Goal: Task Accomplishment & Management: Manage account settings

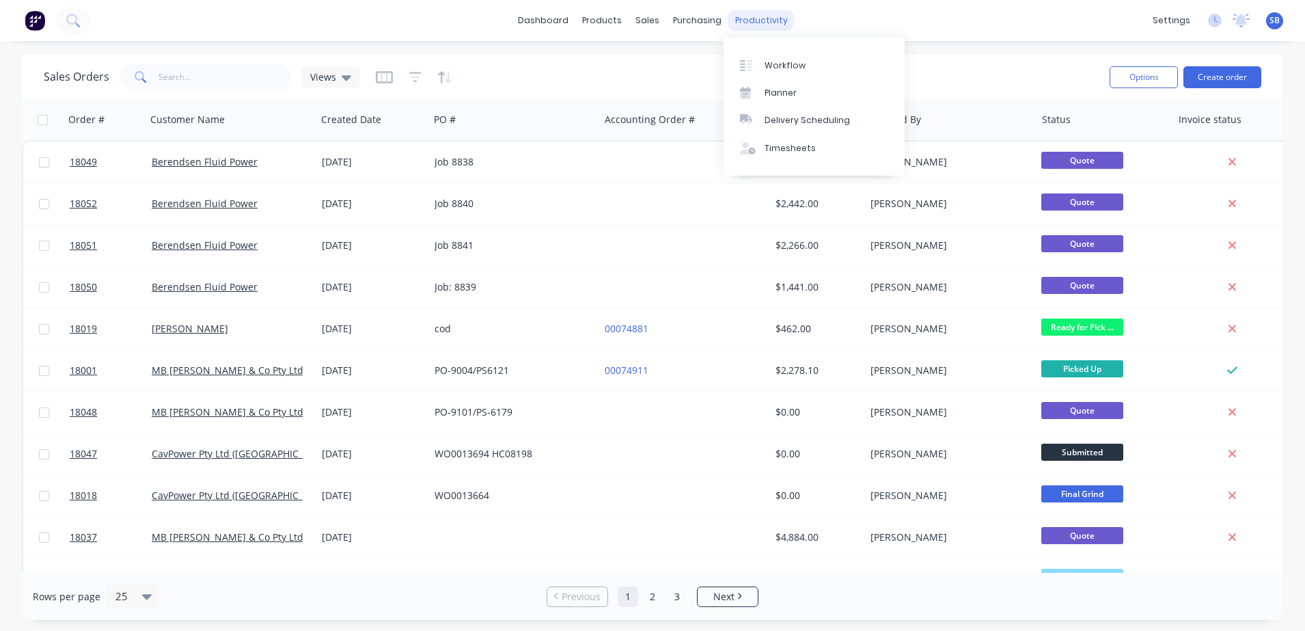
click at [734, 17] on div "productivity" at bounding box center [762, 20] width 66 height 21
click at [795, 67] on div "Workflow" at bounding box center [785, 65] width 41 height 12
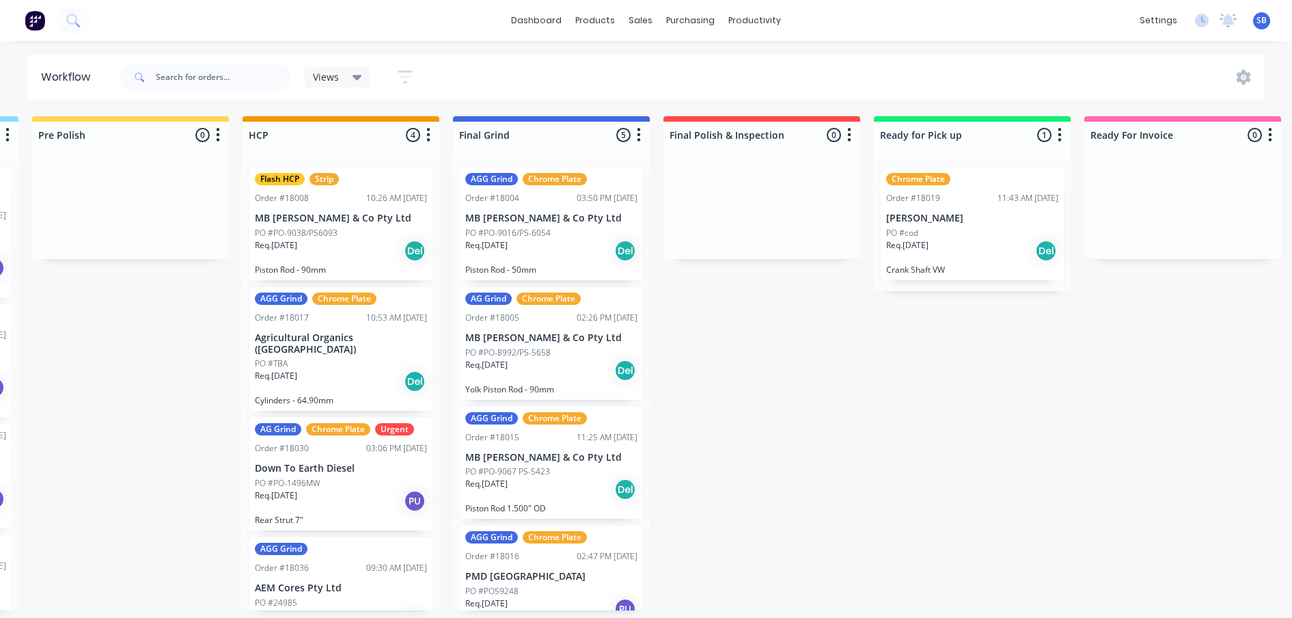
scroll to position [0, 1267]
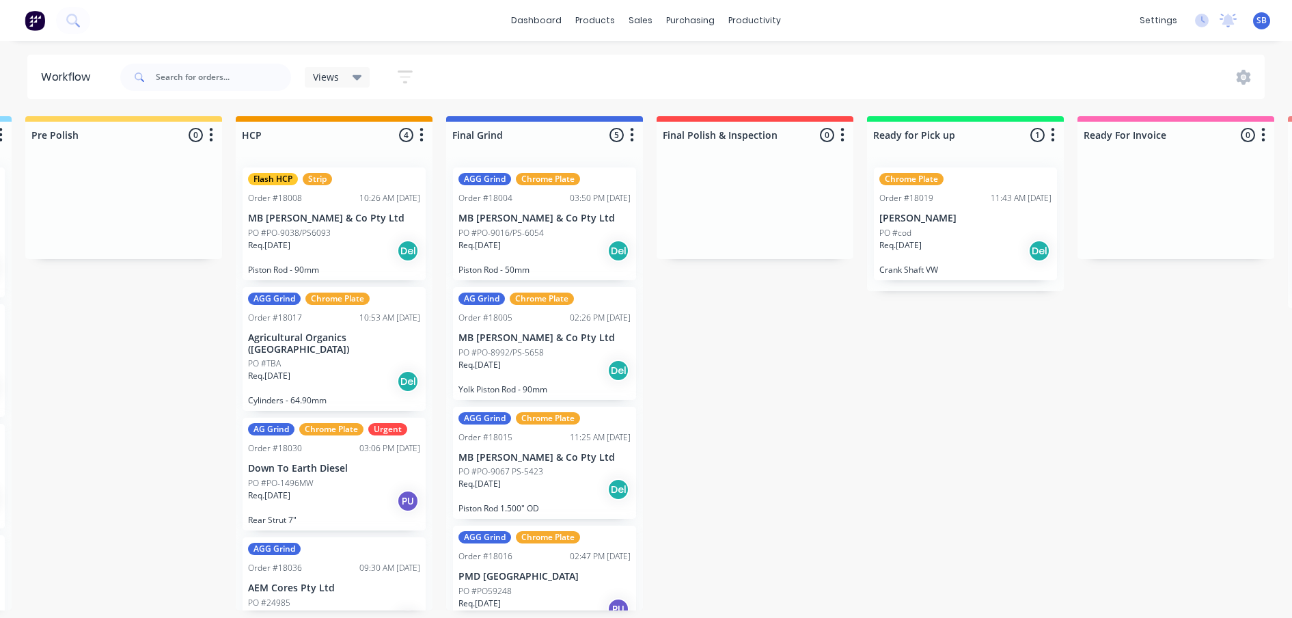
click at [529, 236] on p "PO #PO-9016/PS-6054" at bounding box center [501, 233] width 85 height 12
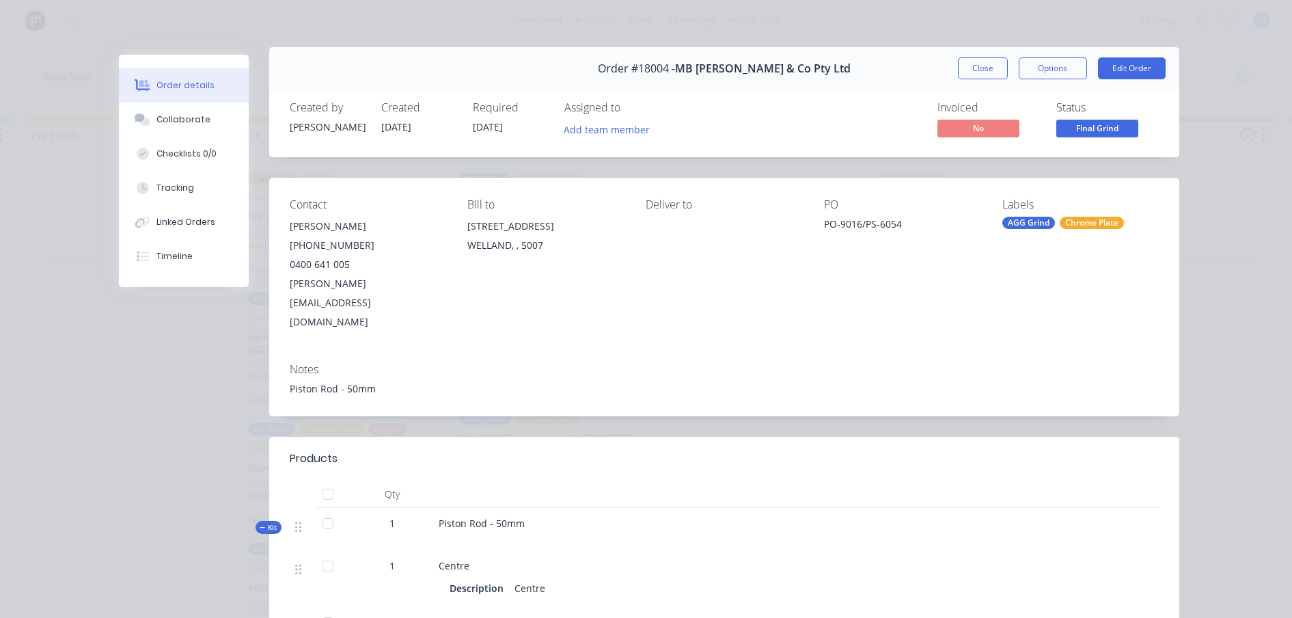
scroll to position [0, 0]
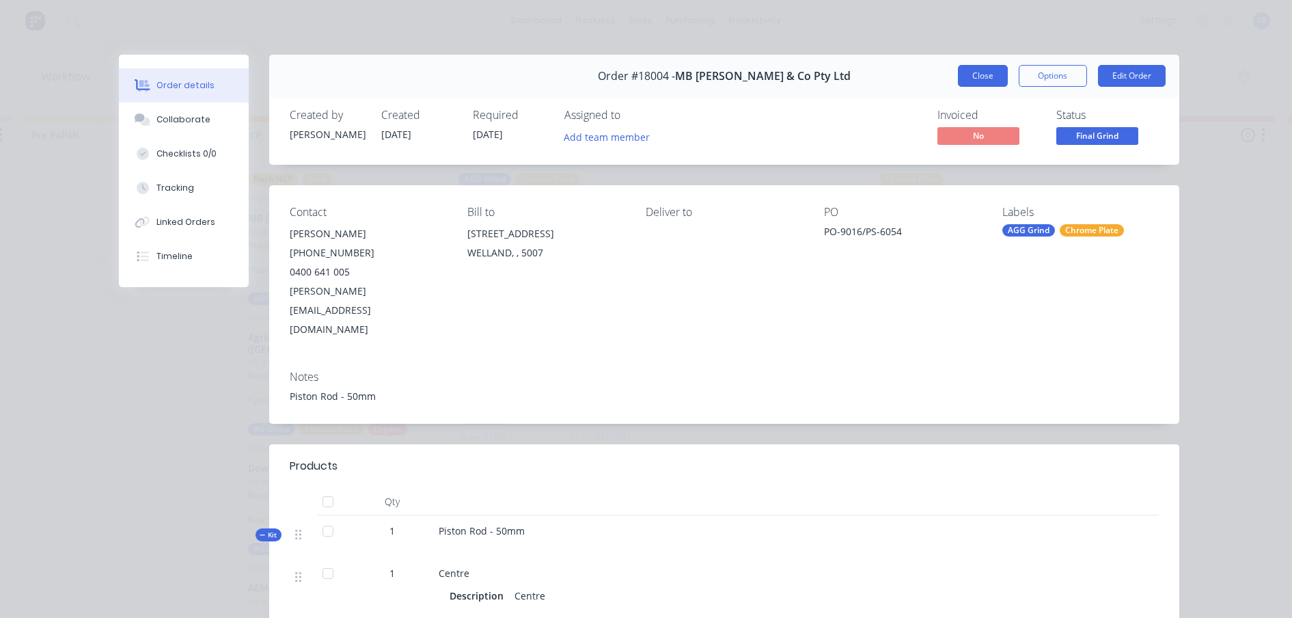
click at [964, 80] on button "Close" at bounding box center [983, 76] width 50 height 22
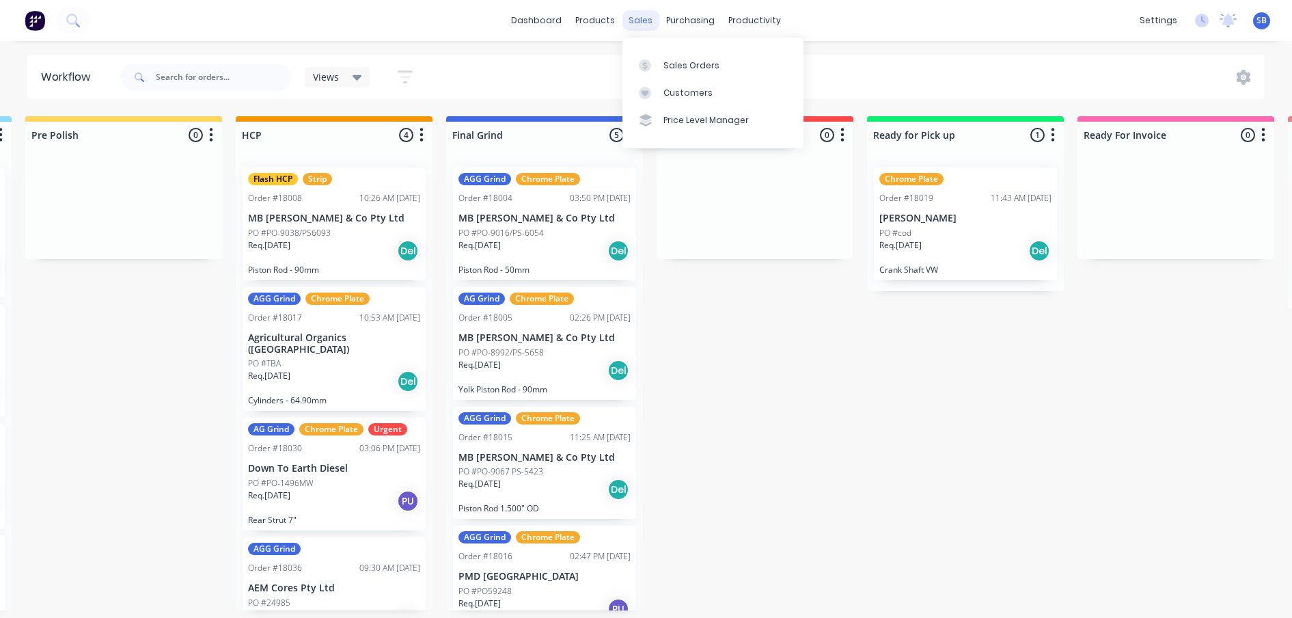
click at [649, 21] on div "sales" at bounding box center [641, 20] width 38 height 21
click at [675, 59] on div "Sales Orders" at bounding box center [692, 65] width 56 height 12
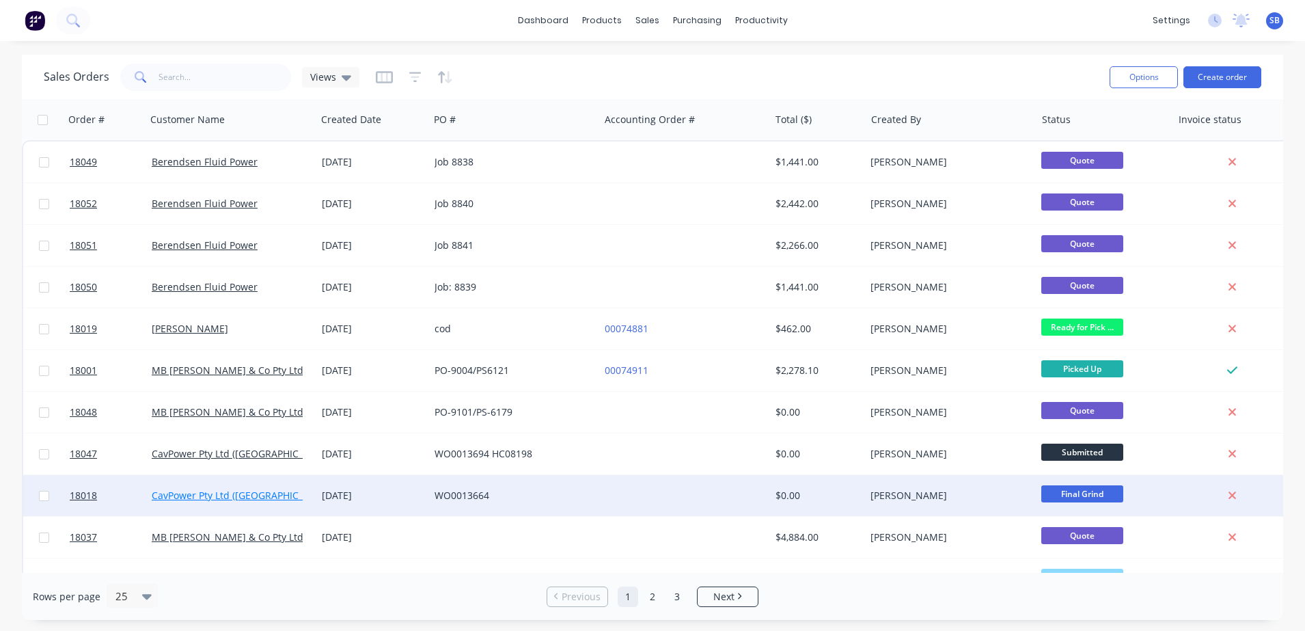
click at [237, 493] on link "CavPower Pty Ltd ([GEOGRAPHIC_DATA])" at bounding box center [242, 495] width 180 height 13
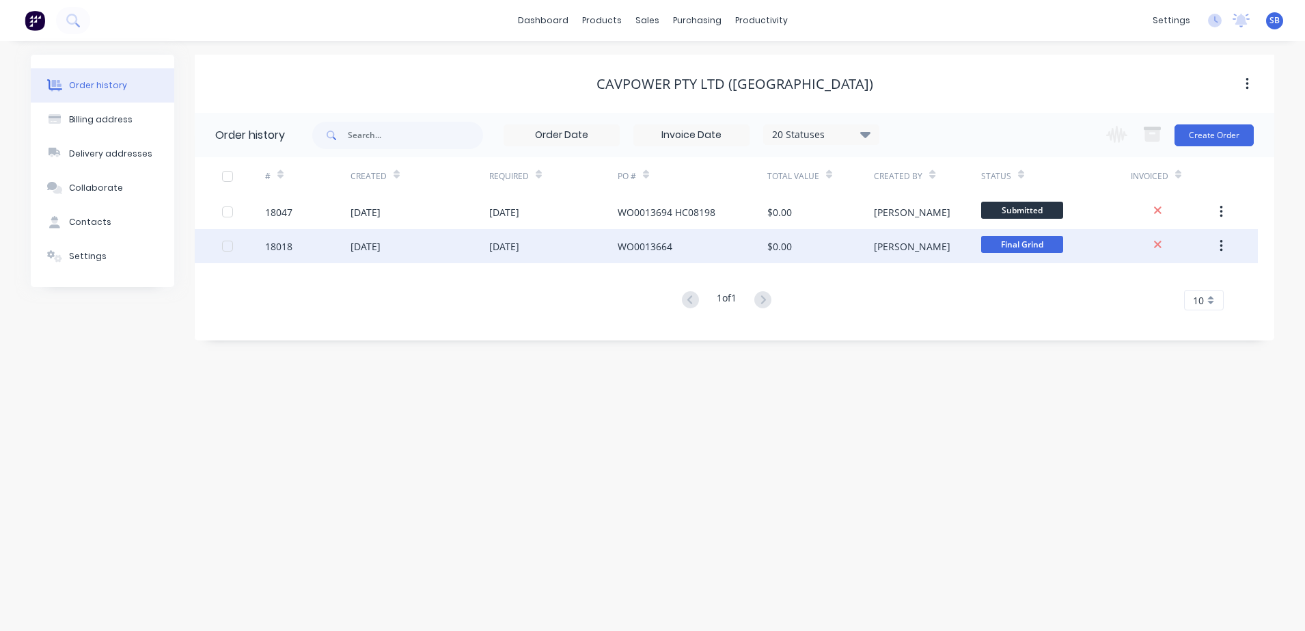
click at [518, 245] on div "[DATE]" at bounding box center [504, 246] width 30 height 14
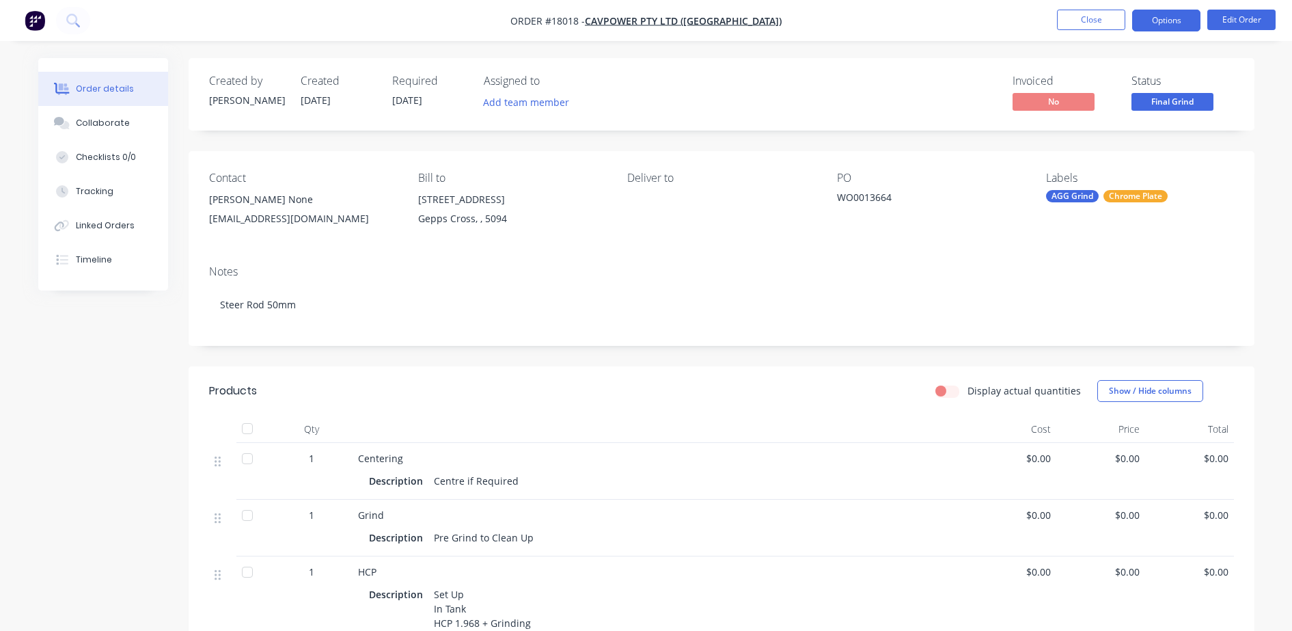
click at [1175, 27] on button "Options" at bounding box center [1166, 21] width 68 height 22
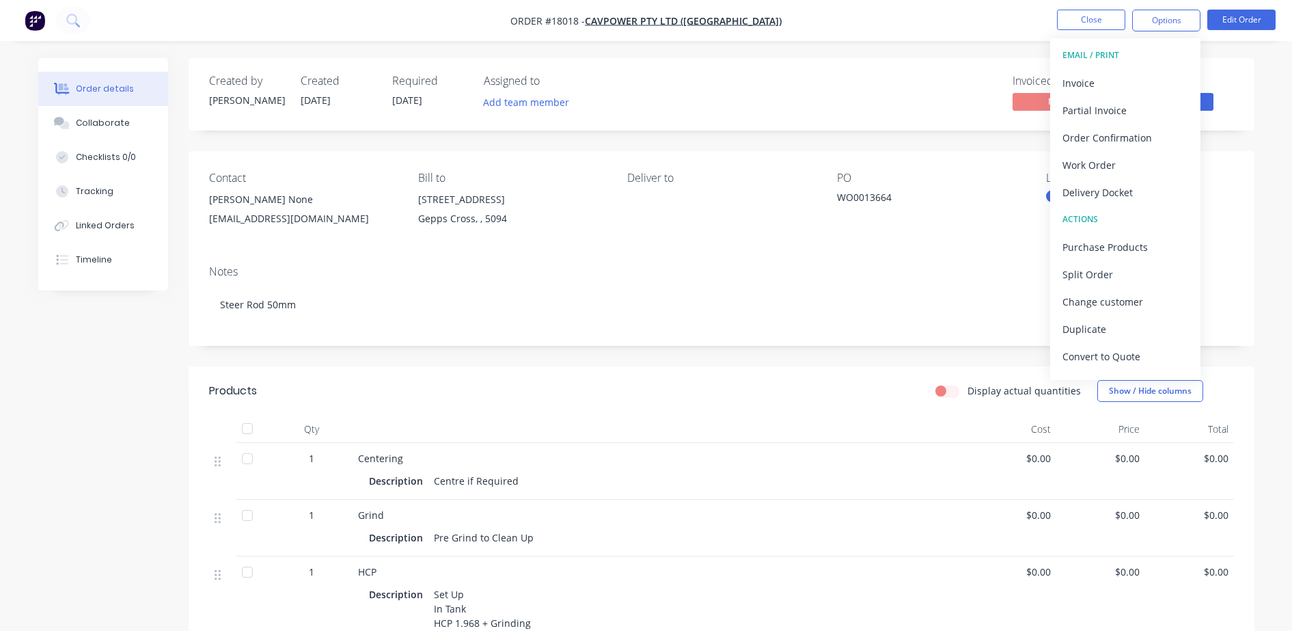
click at [760, 257] on div "Notes Steer Rod 50mm" at bounding box center [722, 300] width 1066 height 92
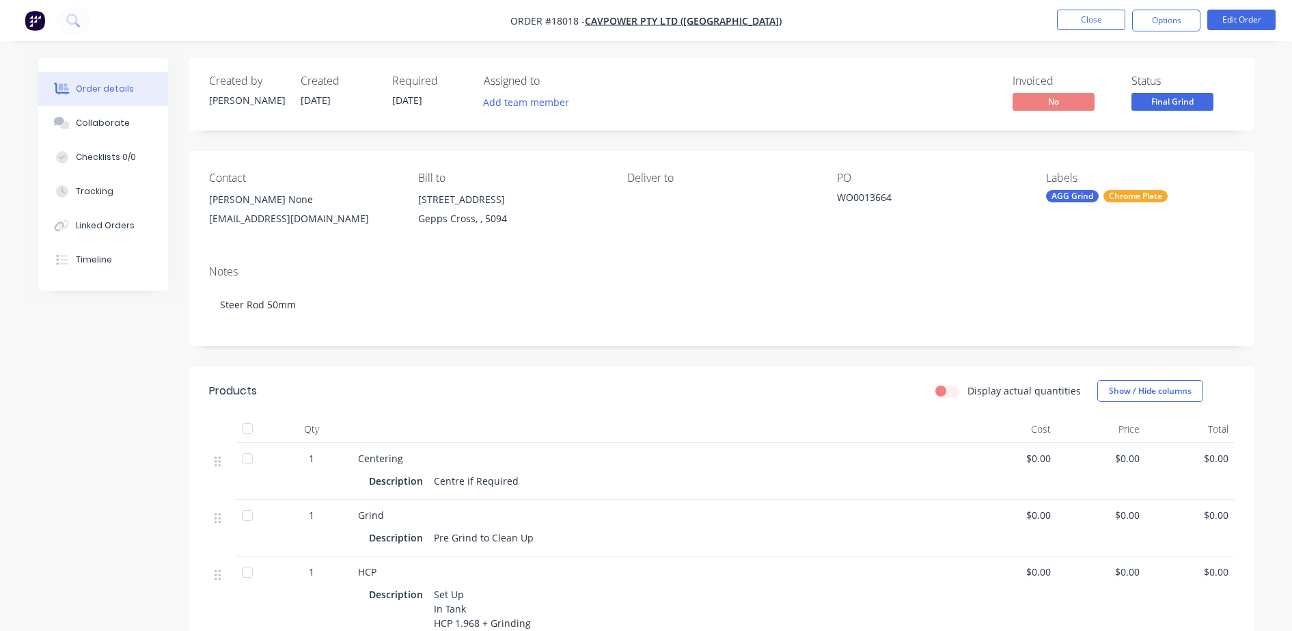
click at [1178, 105] on span "Final Grind" at bounding box center [1173, 101] width 82 height 17
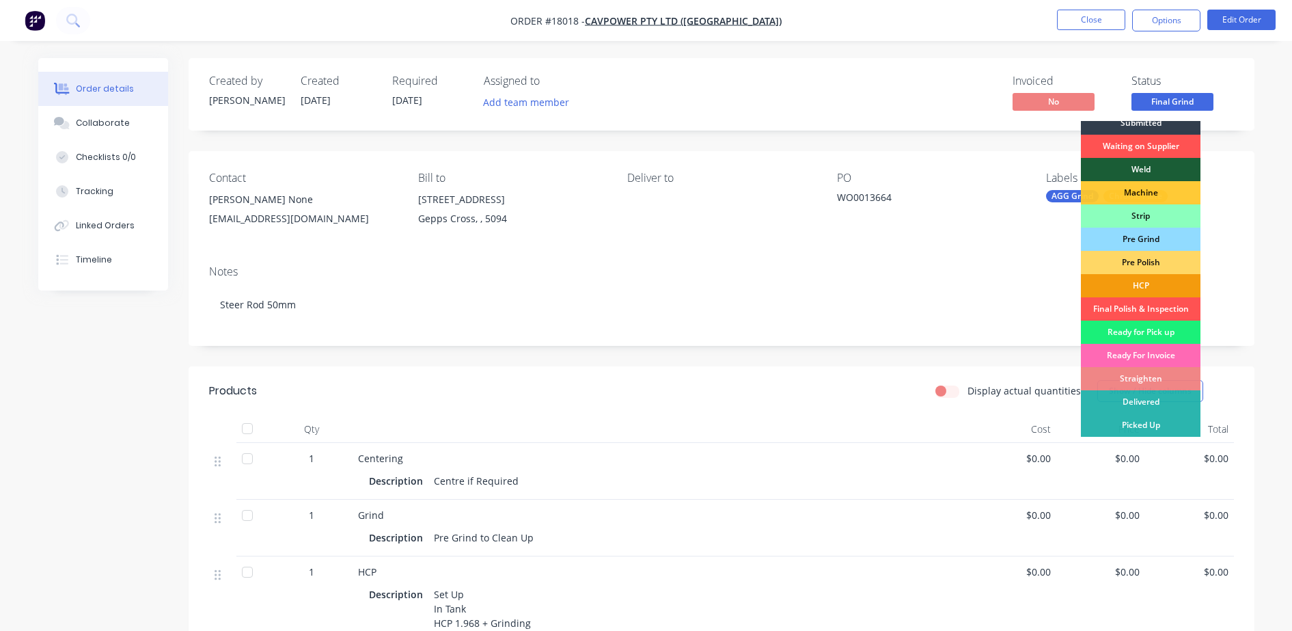
click at [1138, 353] on div "Ready For Invoice" at bounding box center [1141, 355] width 120 height 23
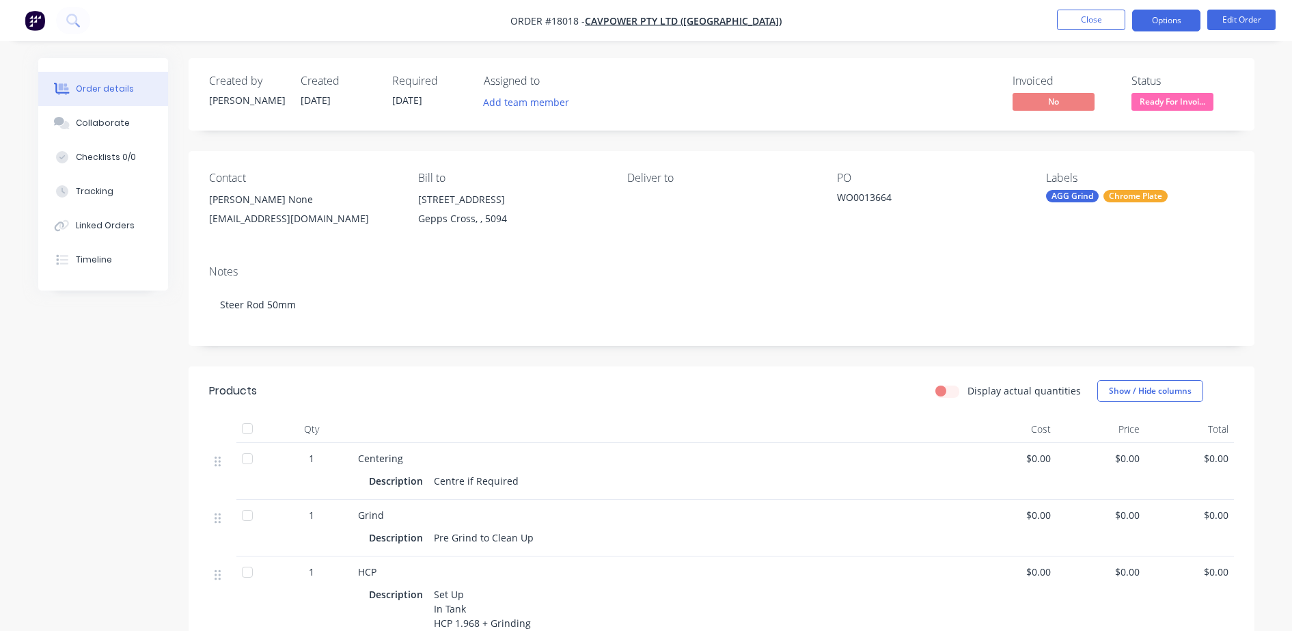
click at [1151, 16] on button "Options" at bounding box center [1166, 21] width 68 height 22
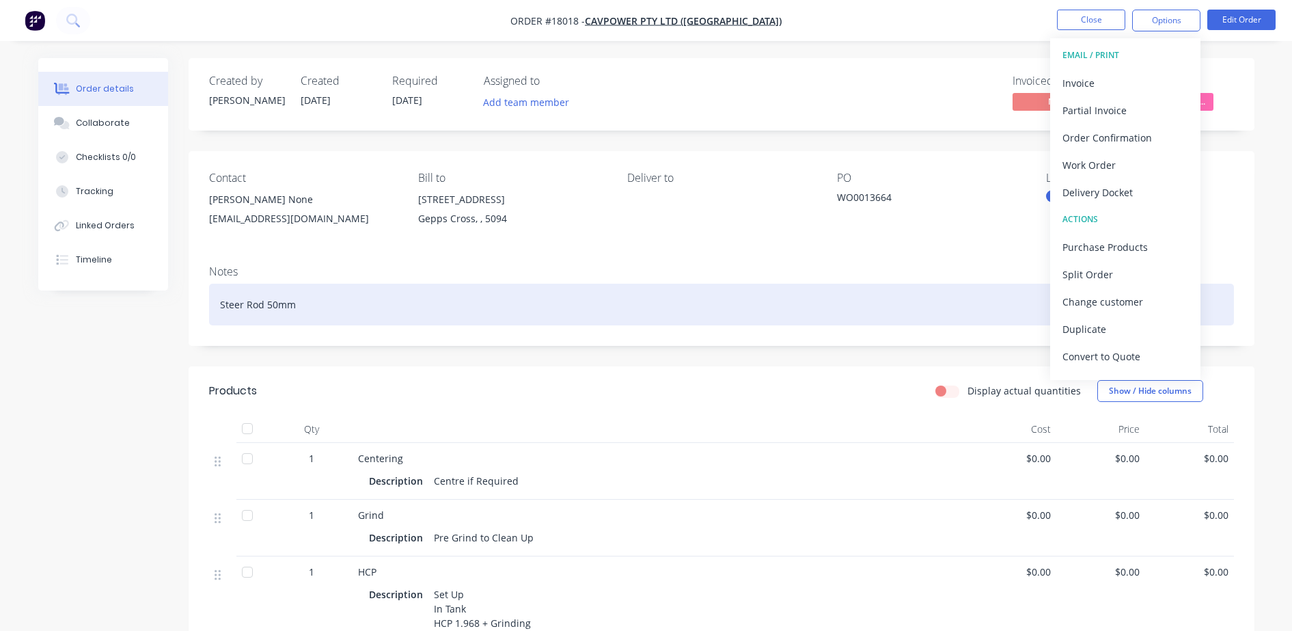
click at [910, 282] on div "Notes Steer Rod 50mm" at bounding box center [722, 300] width 1066 height 92
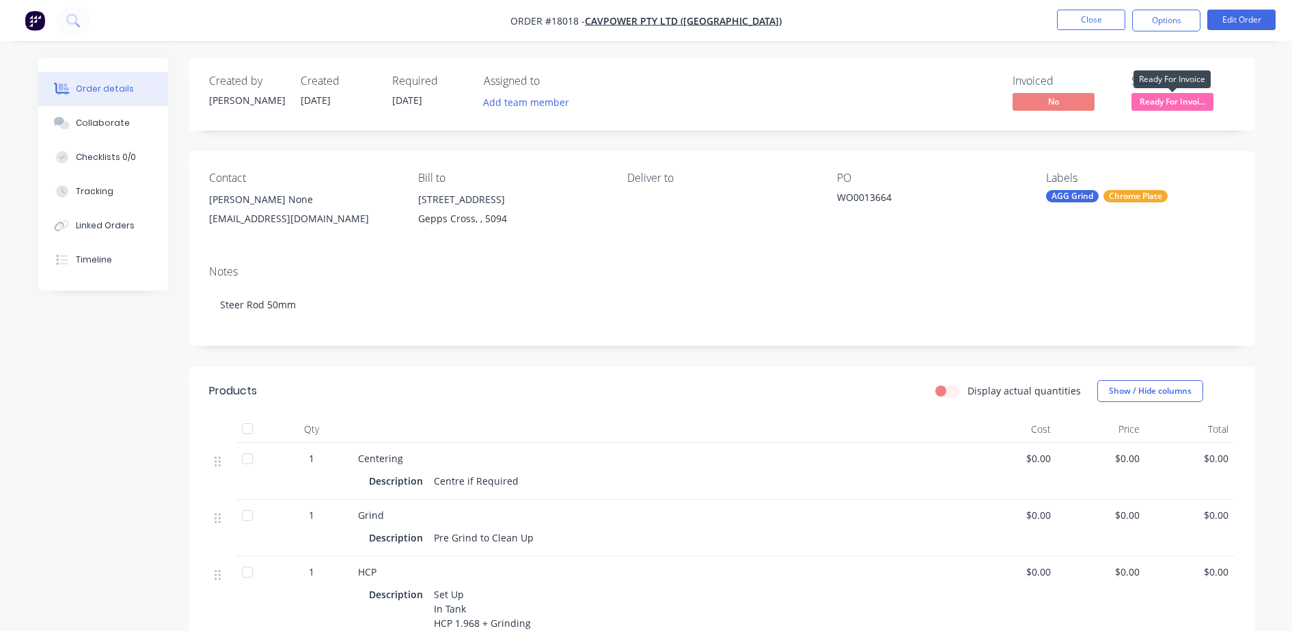
click at [1169, 100] on span "Ready For Invoi..." at bounding box center [1173, 101] width 82 height 17
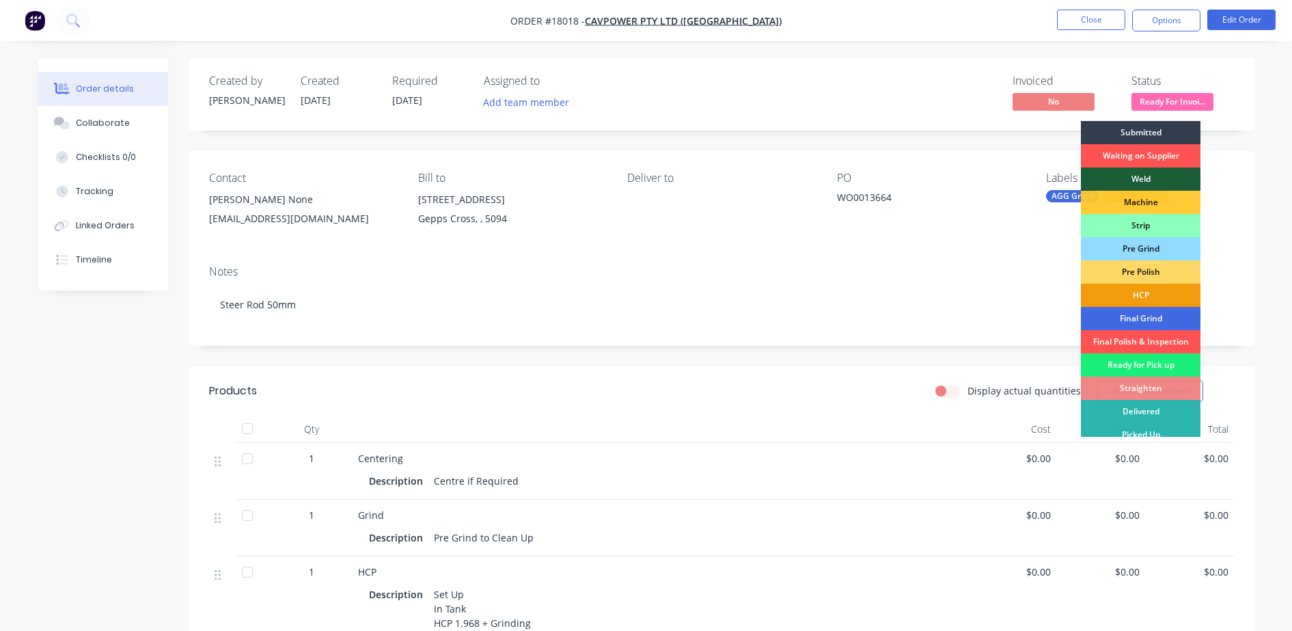
click at [1174, 320] on div "Final Grind" at bounding box center [1141, 318] width 120 height 23
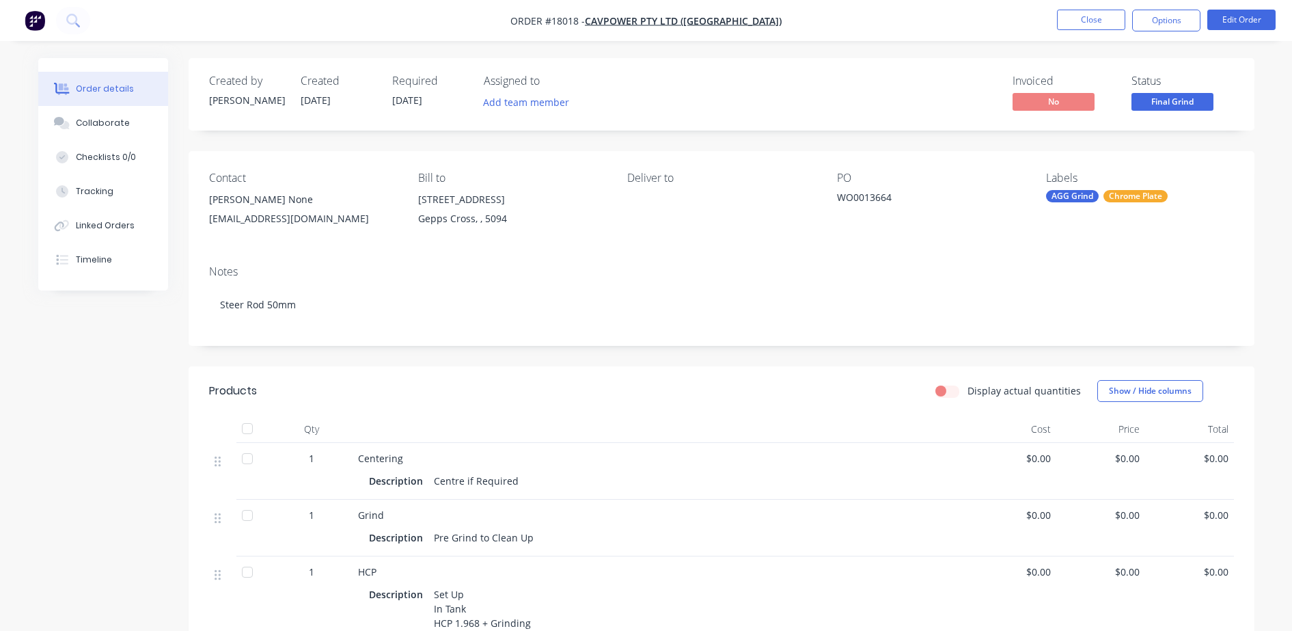
click at [1240, 208] on div "Contact [PERSON_NAME] None [EMAIL_ADDRESS][DOMAIN_NAME] Bill to [STREET_ADDRESS…" at bounding box center [722, 202] width 1066 height 103
click at [1090, 29] on button "Close" at bounding box center [1091, 20] width 68 height 21
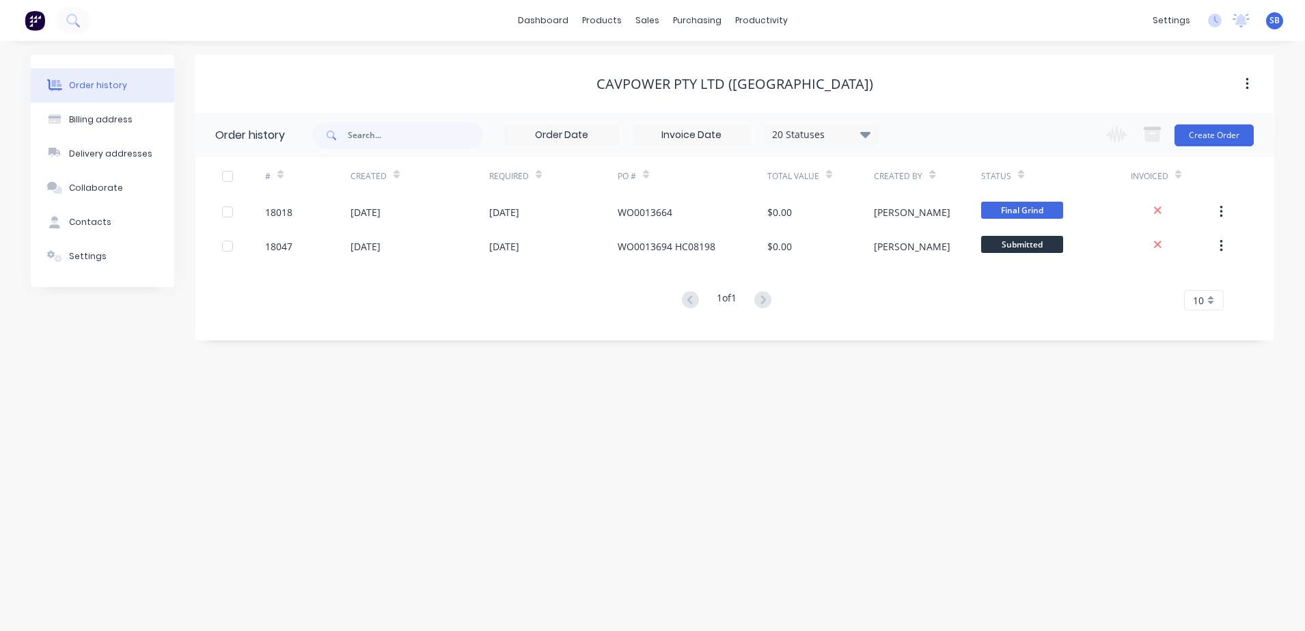
click at [43, 28] on img at bounding box center [35, 20] width 21 height 21
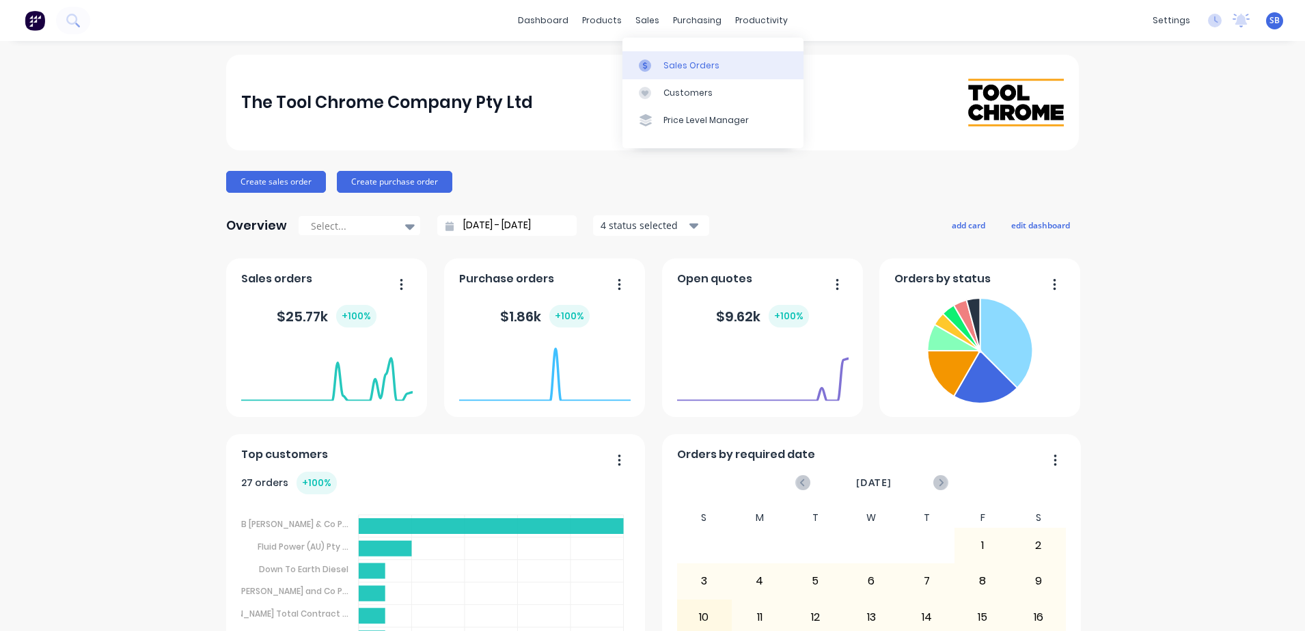
click at [656, 55] on link "Sales Orders" at bounding box center [713, 64] width 181 height 27
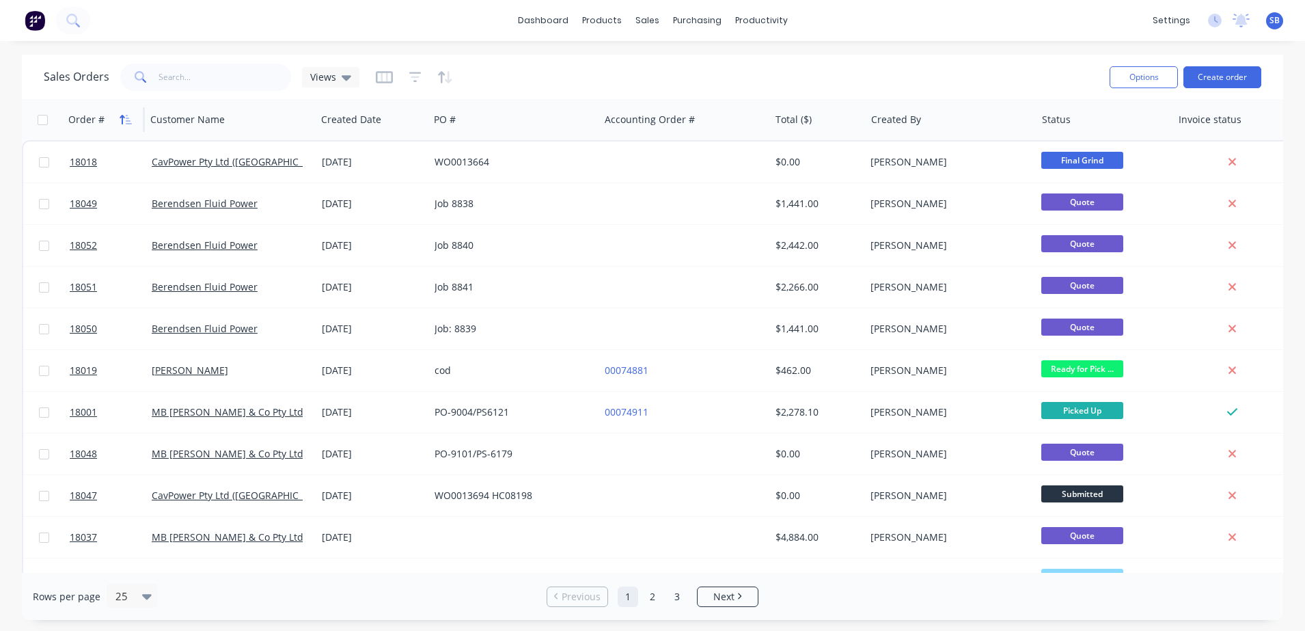
click at [124, 117] on icon "button" at bounding box center [122, 120] width 5 height 10
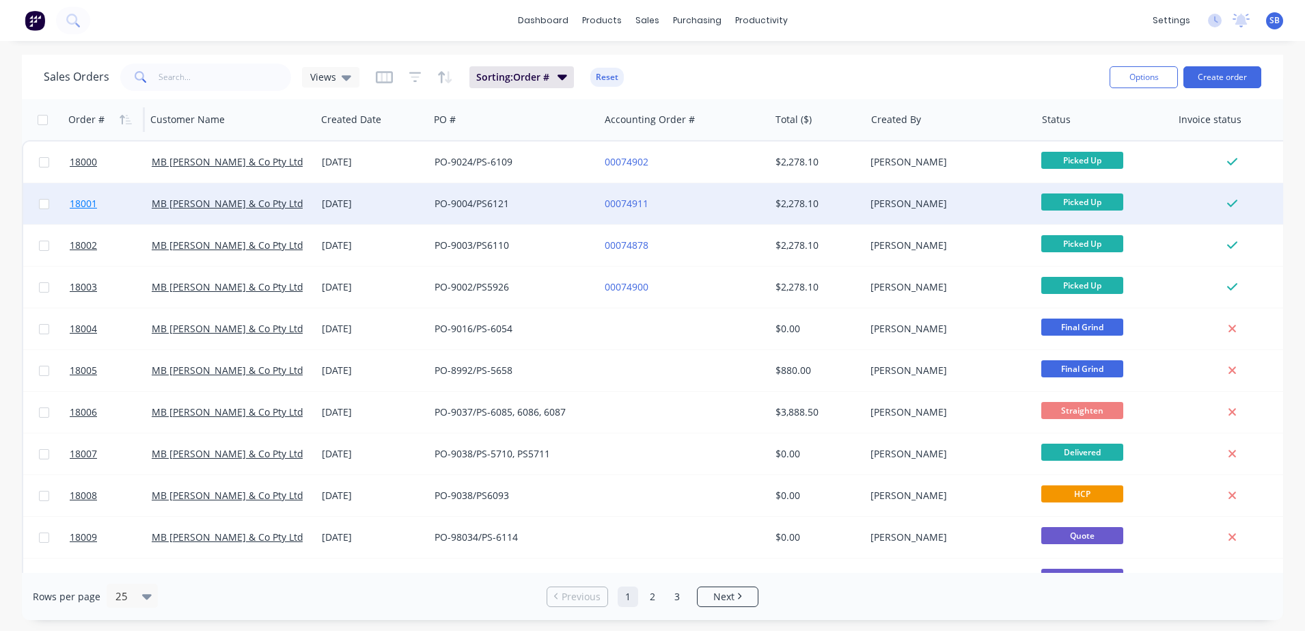
click at [124, 200] on link "18001" at bounding box center [111, 203] width 82 height 41
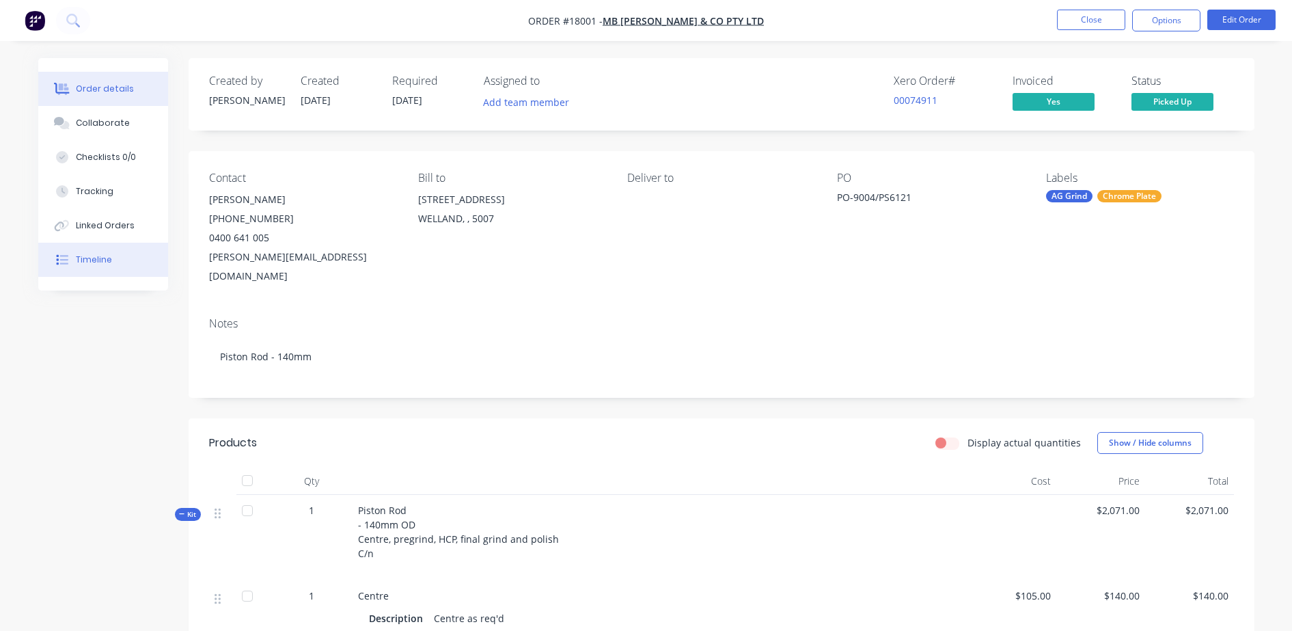
click at [144, 253] on button "Timeline" at bounding box center [103, 260] width 130 height 34
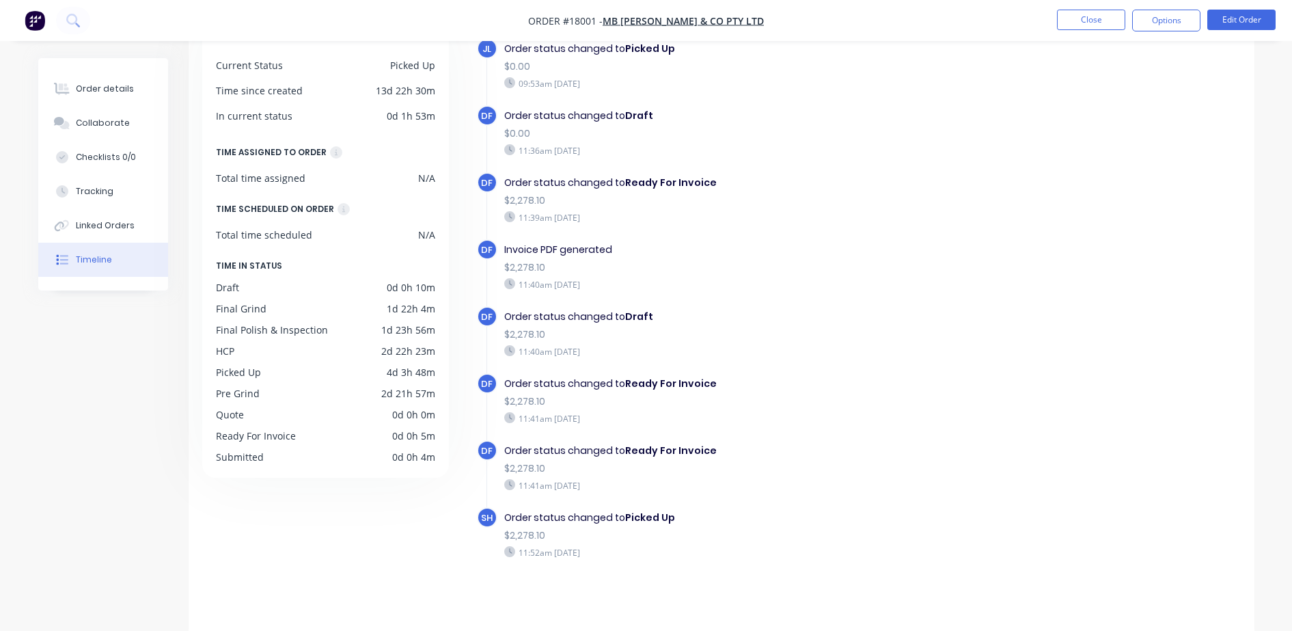
scroll to position [105, 0]
click at [36, 17] on img "button" at bounding box center [35, 20] width 21 height 21
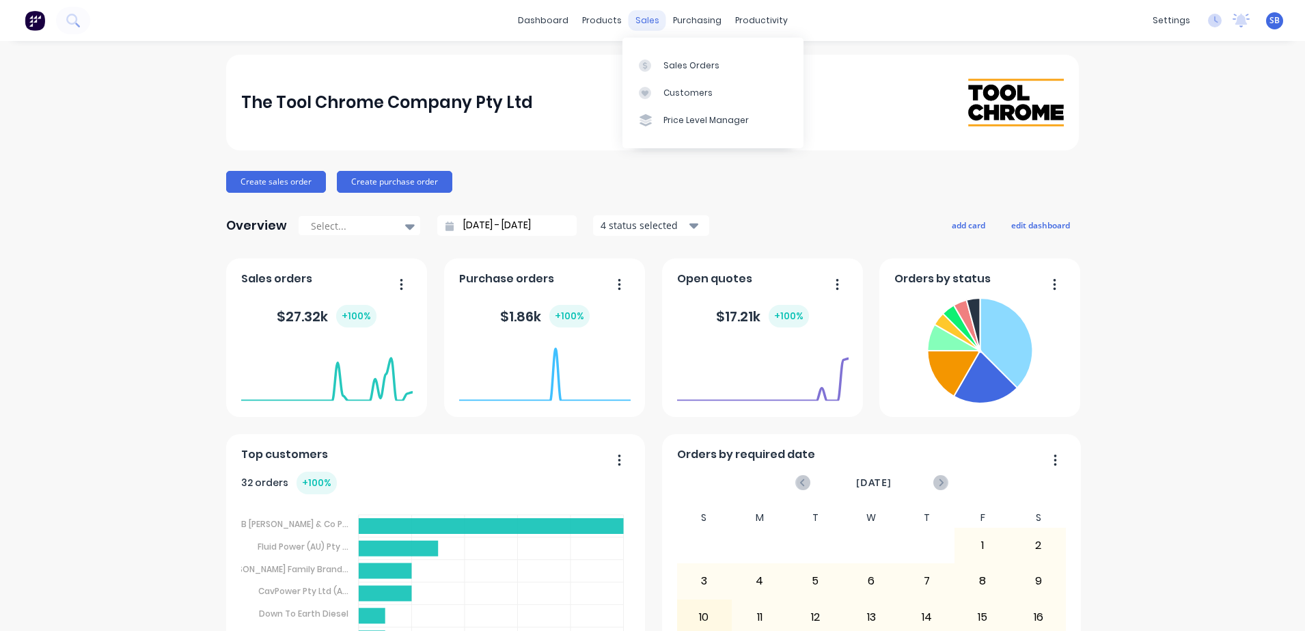
click at [644, 20] on div "sales" at bounding box center [648, 20] width 38 height 21
click at [638, 62] on link "Sales Orders" at bounding box center [713, 64] width 181 height 27
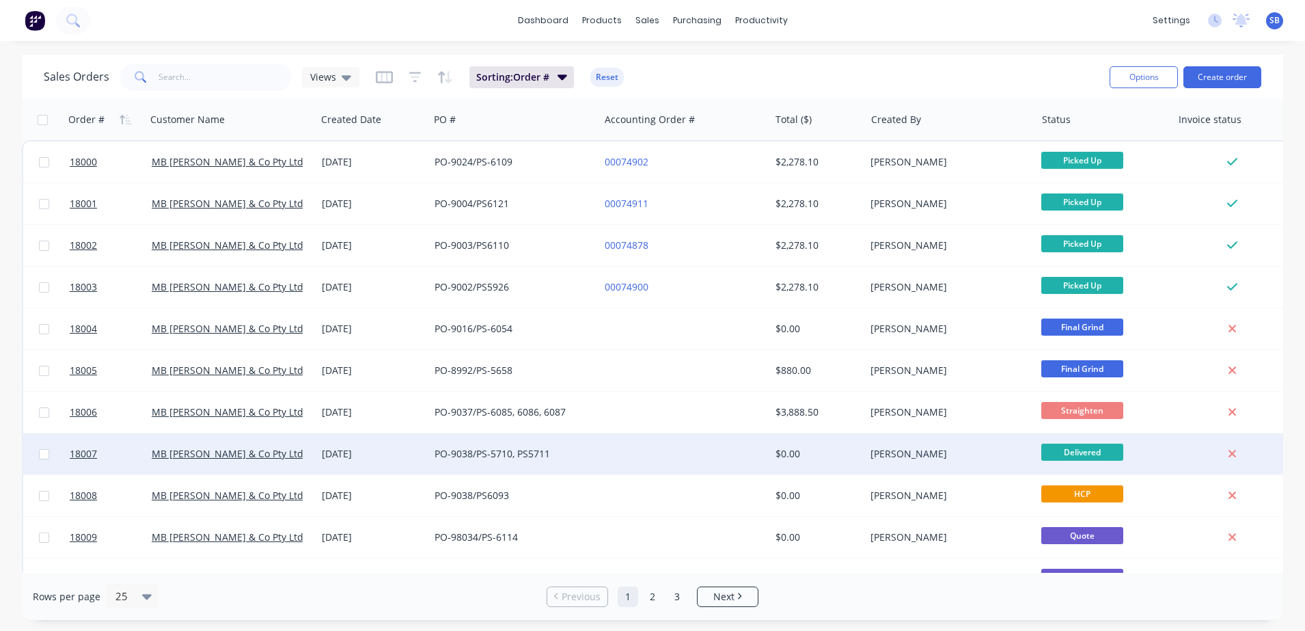
click at [649, 446] on div at bounding box center [684, 453] width 170 height 41
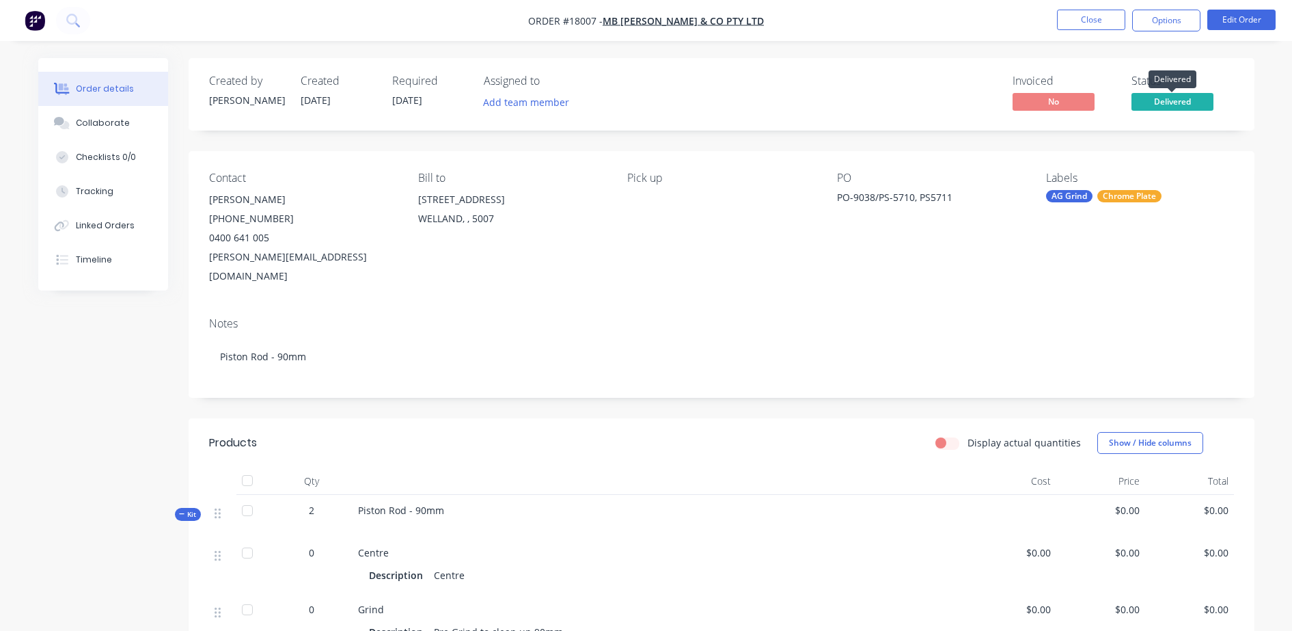
click at [1160, 99] on span "Delivered" at bounding box center [1173, 101] width 82 height 17
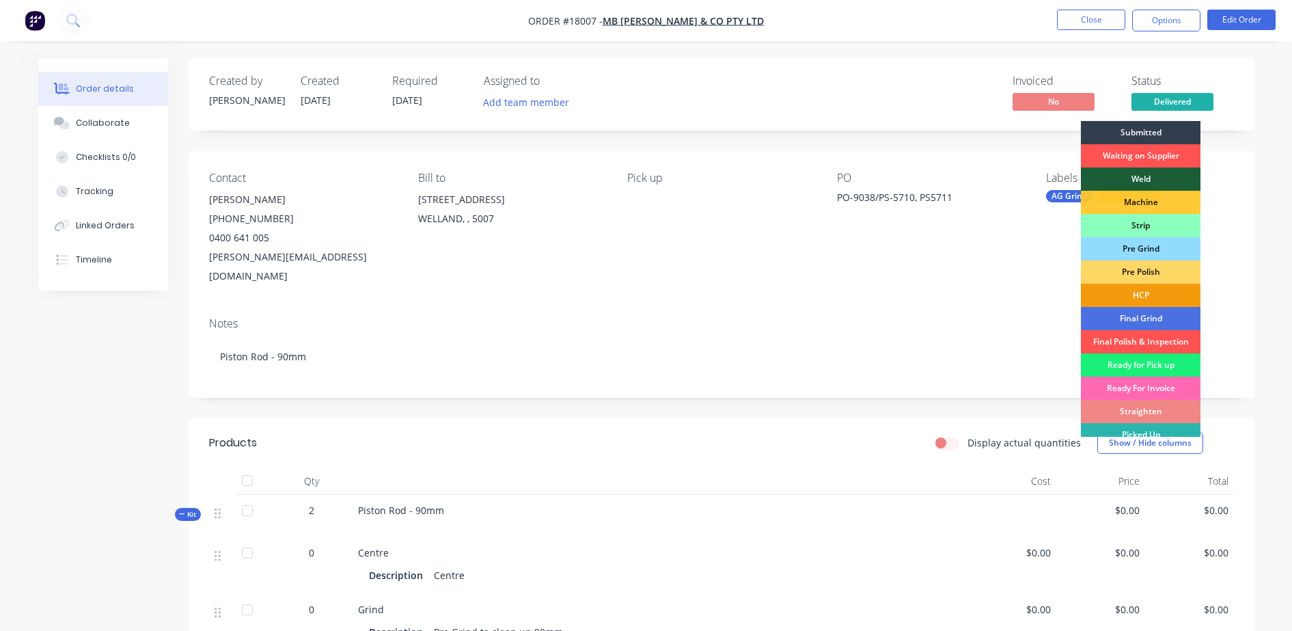
click at [1141, 383] on div "Ready For Invoice" at bounding box center [1141, 388] width 120 height 23
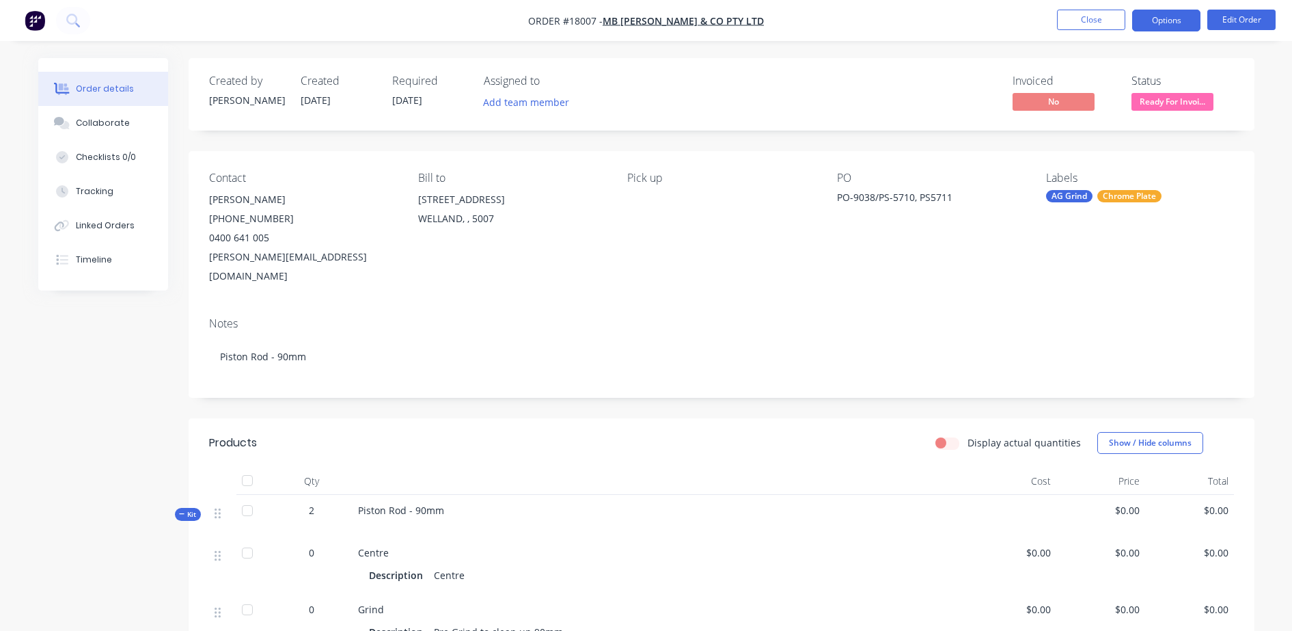
click at [1154, 18] on button "Options" at bounding box center [1166, 21] width 68 height 22
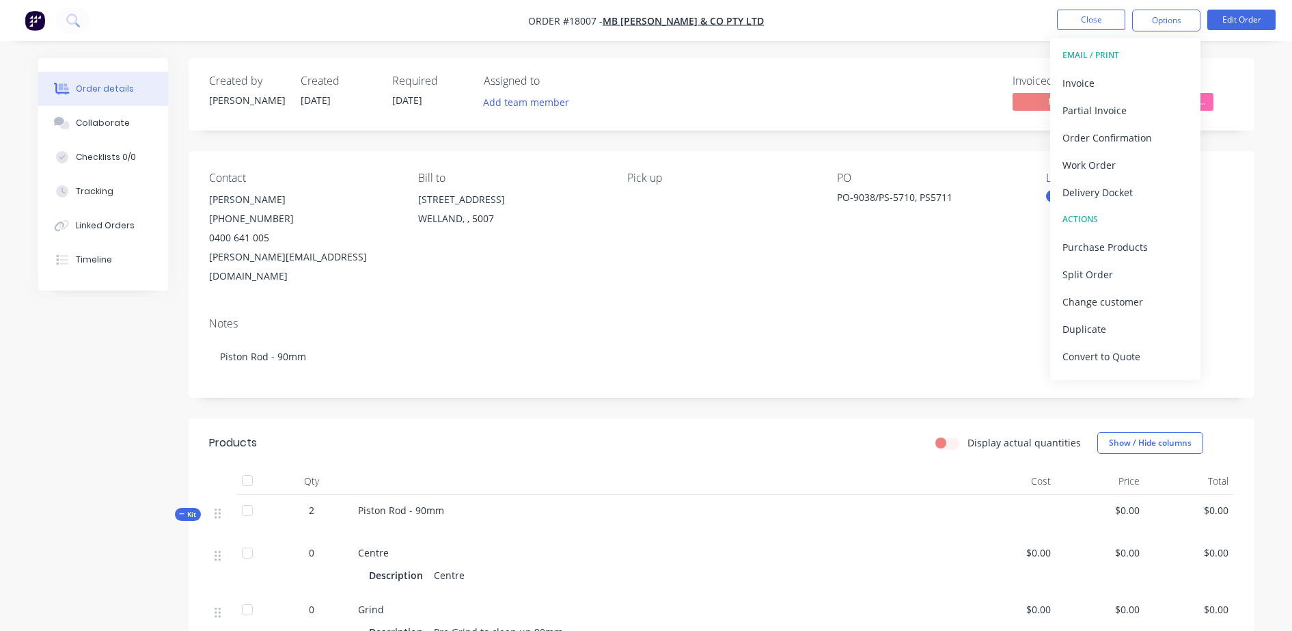
click at [1275, 338] on div "Order details Collaborate Checklists 0/0 Tracking Linked Orders Timeline Order …" at bounding box center [646, 568] width 1292 height 1136
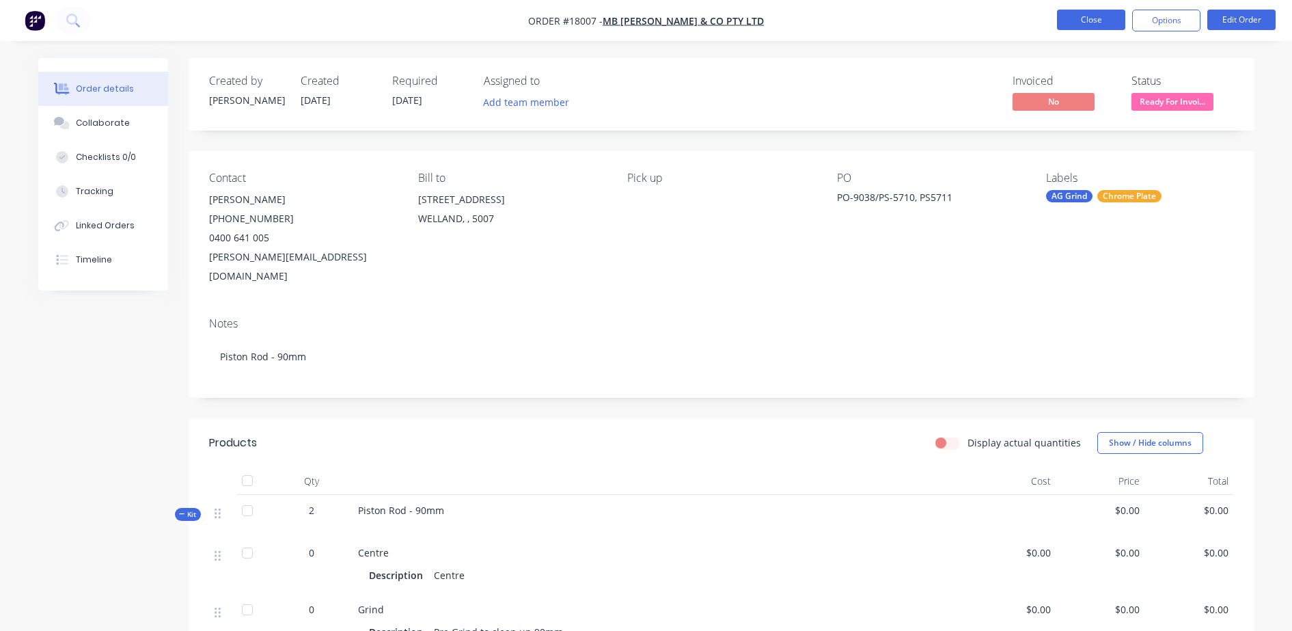
click at [1111, 20] on button "Close" at bounding box center [1091, 20] width 68 height 21
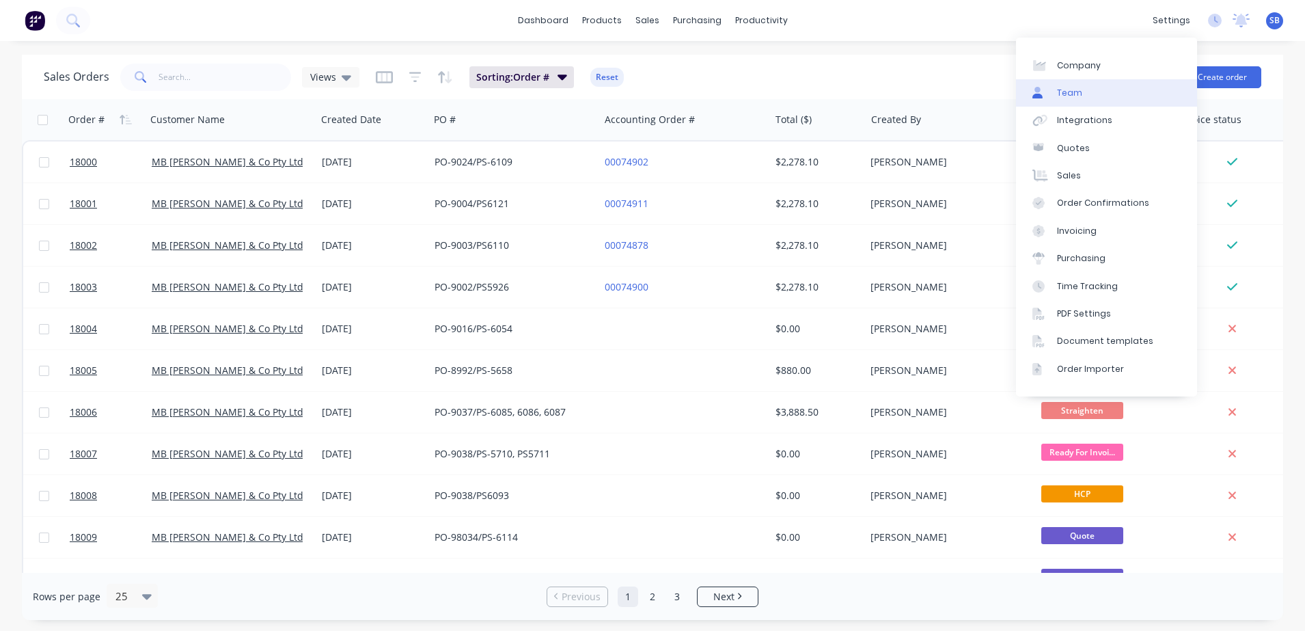
click at [1113, 98] on link "Team" at bounding box center [1106, 92] width 181 height 27
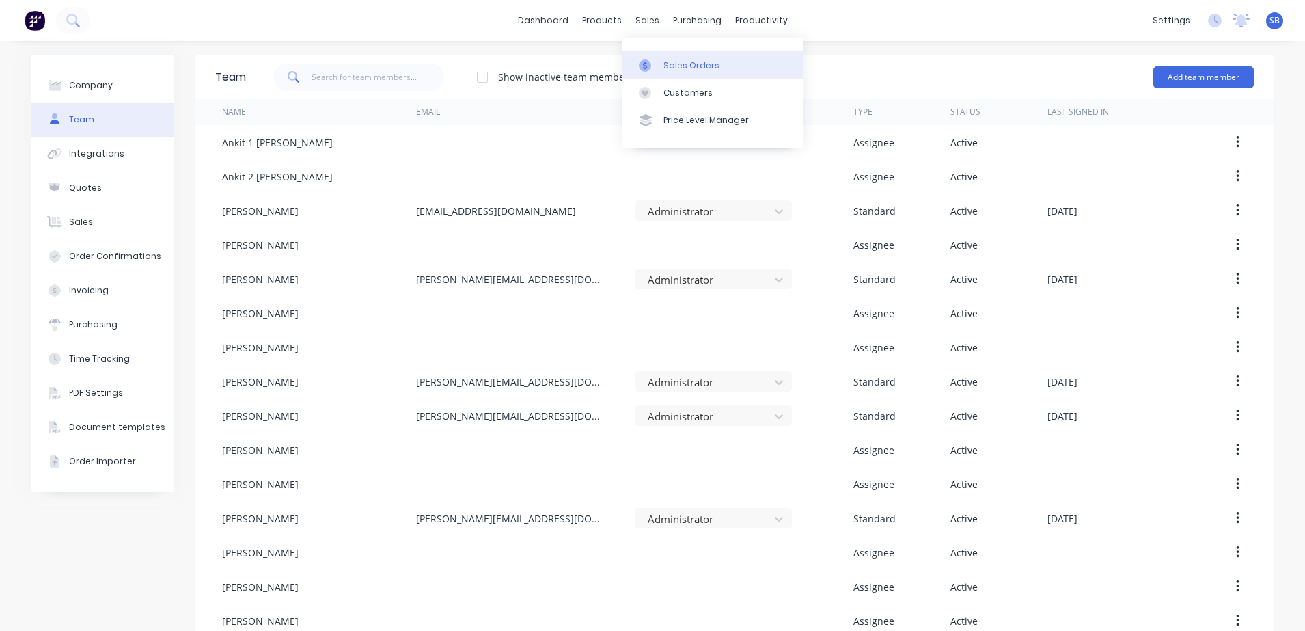
click at [651, 56] on link "Sales Orders" at bounding box center [713, 64] width 181 height 27
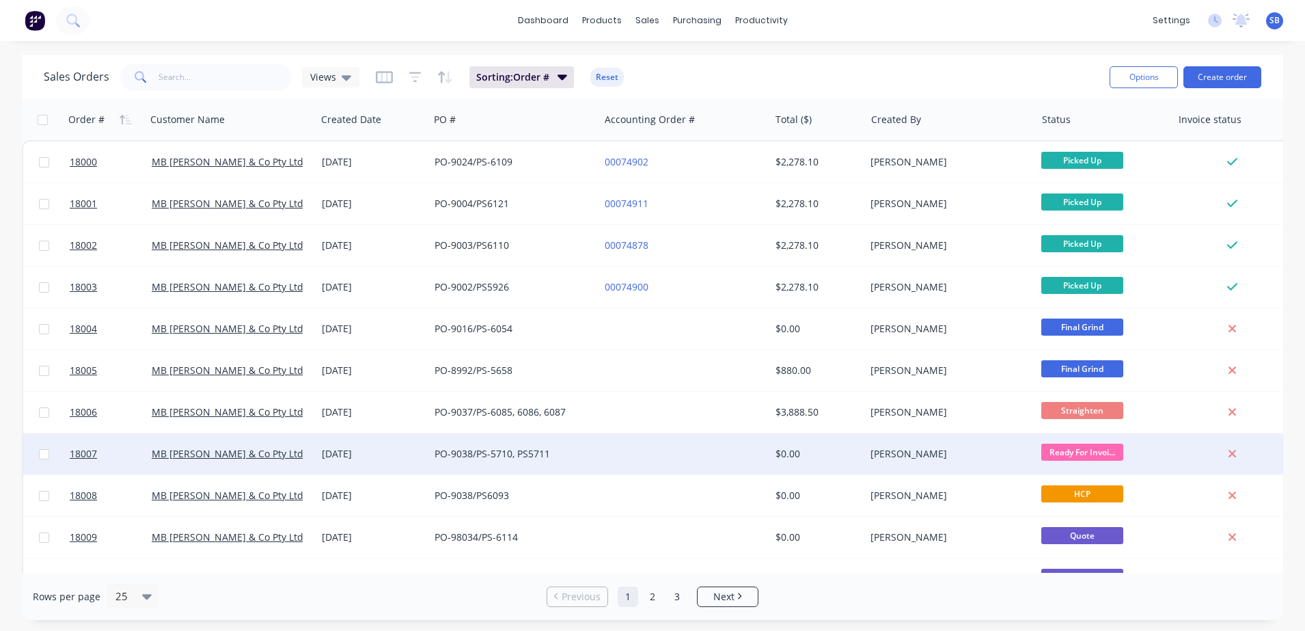
click at [1056, 455] on span "Ready For Invoi..." at bounding box center [1083, 452] width 82 height 17
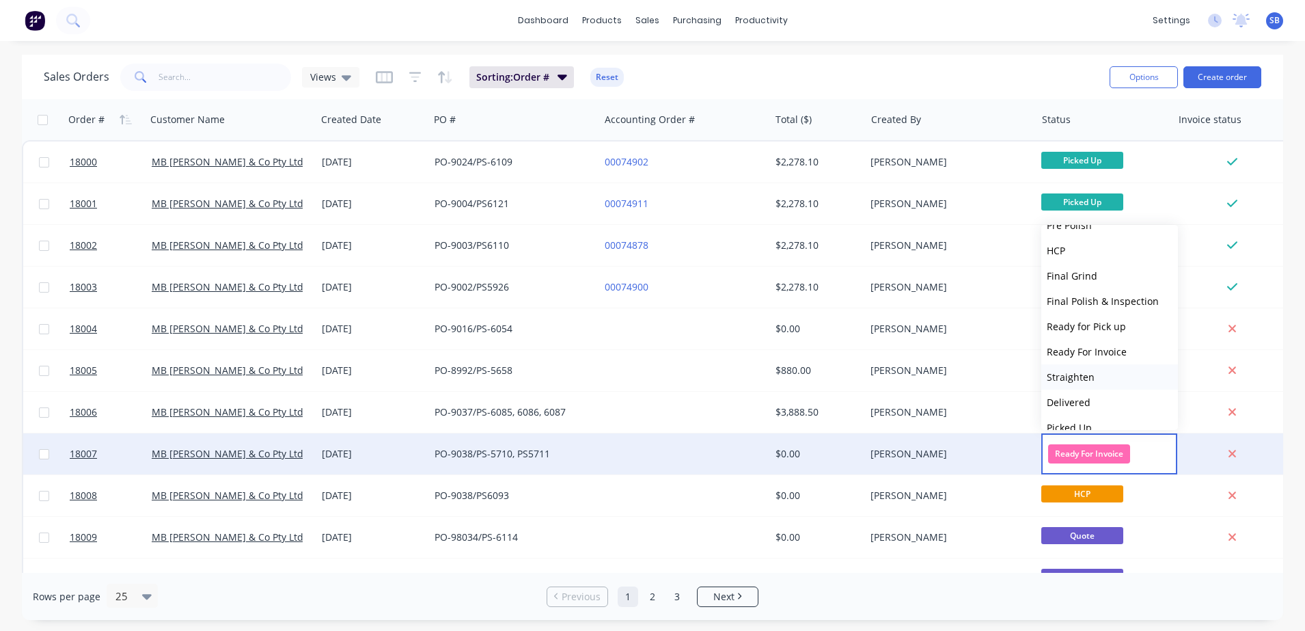
scroll to position [185, 0]
click at [1080, 410] on span "Picked Up" at bounding box center [1069, 411] width 45 height 13
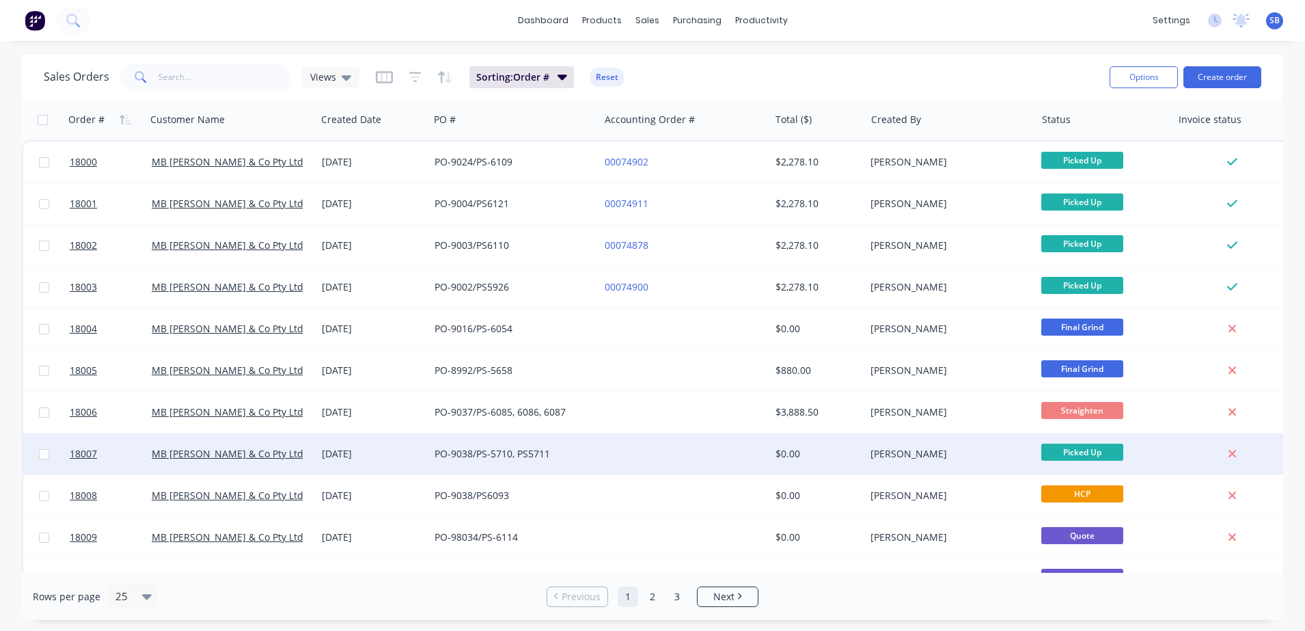
click at [1078, 453] on span "Picked Up" at bounding box center [1083, 452] width 82 height 17
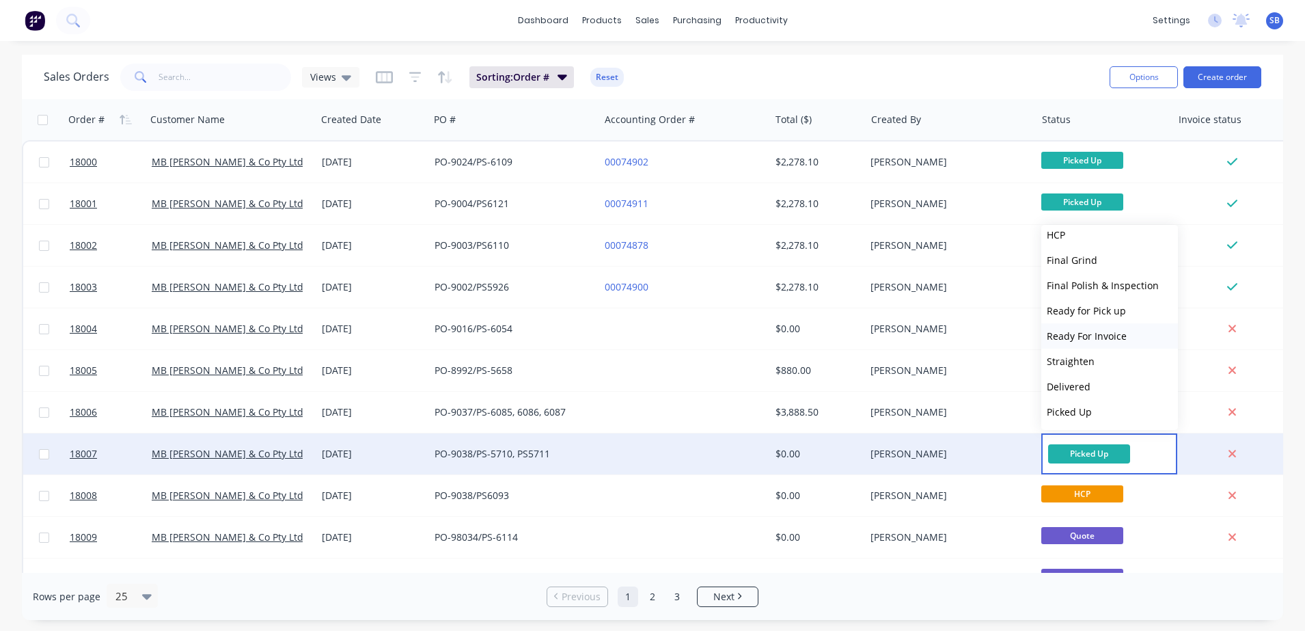
click at [1090, 338] on span "Ready For Invoice" at bounding box center [1087, 335] width 80 height 13
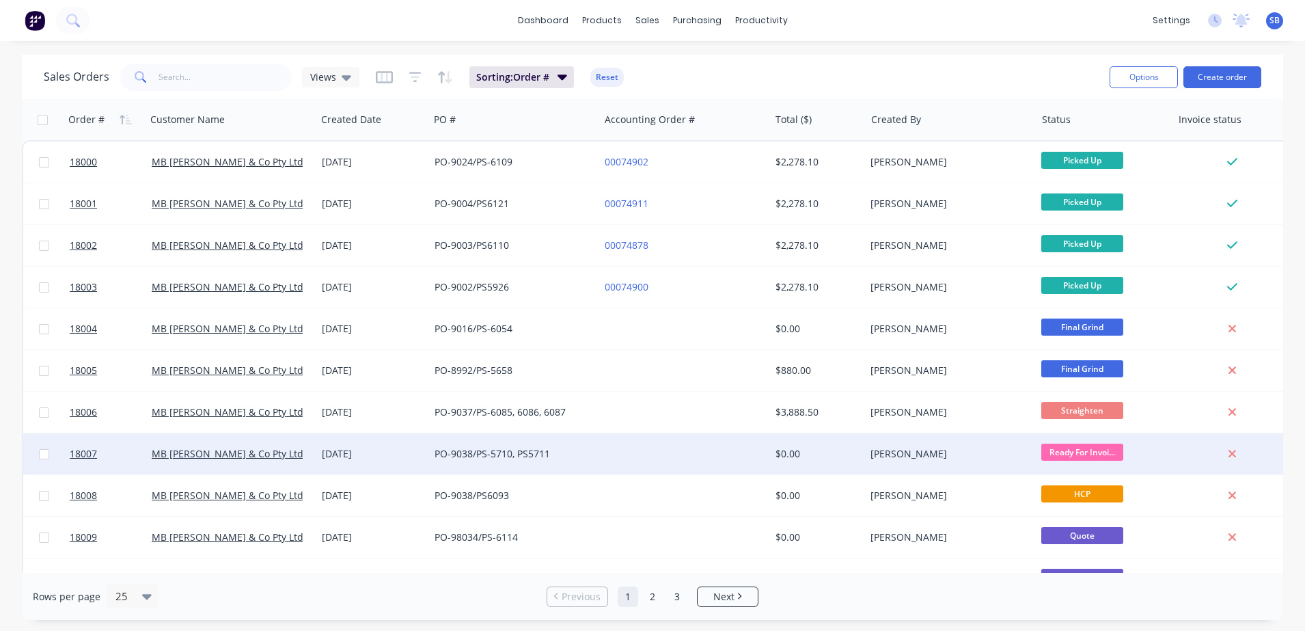
click at [581, 455] on div "PO-9038/PS-5710, PS5711" at bounding box center [511, 454] width 152 height 14
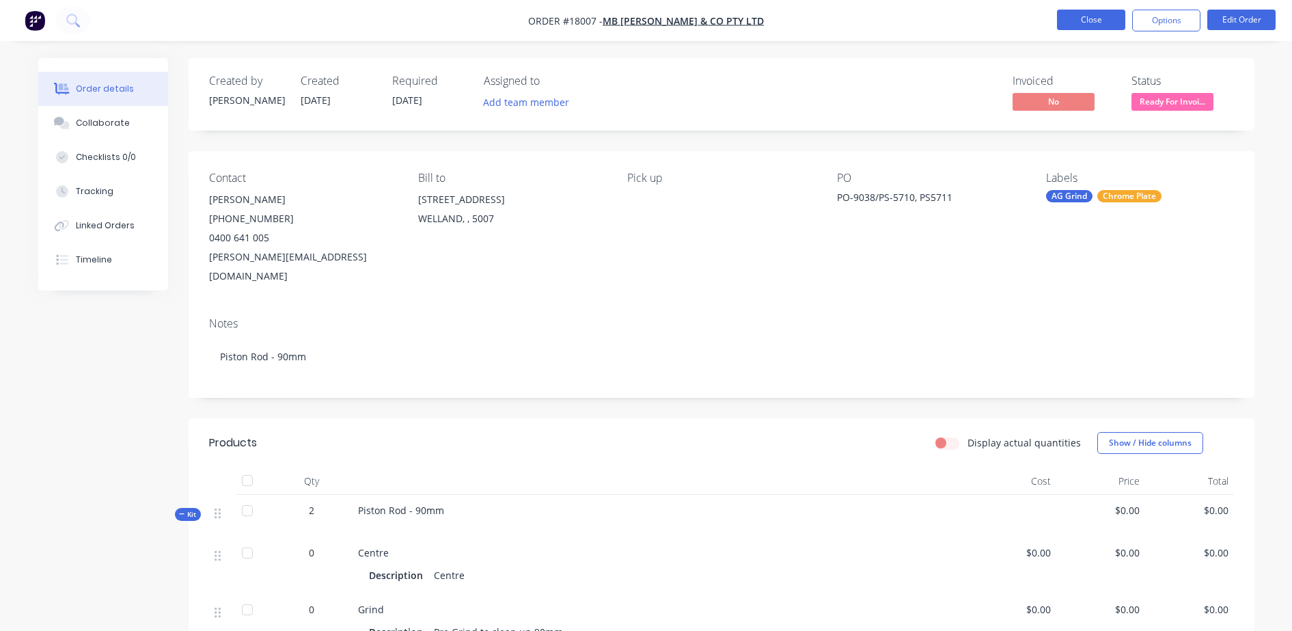
click at [1081, 25] on button "Close" at bounding box center [1091, 20] width 68 height 21
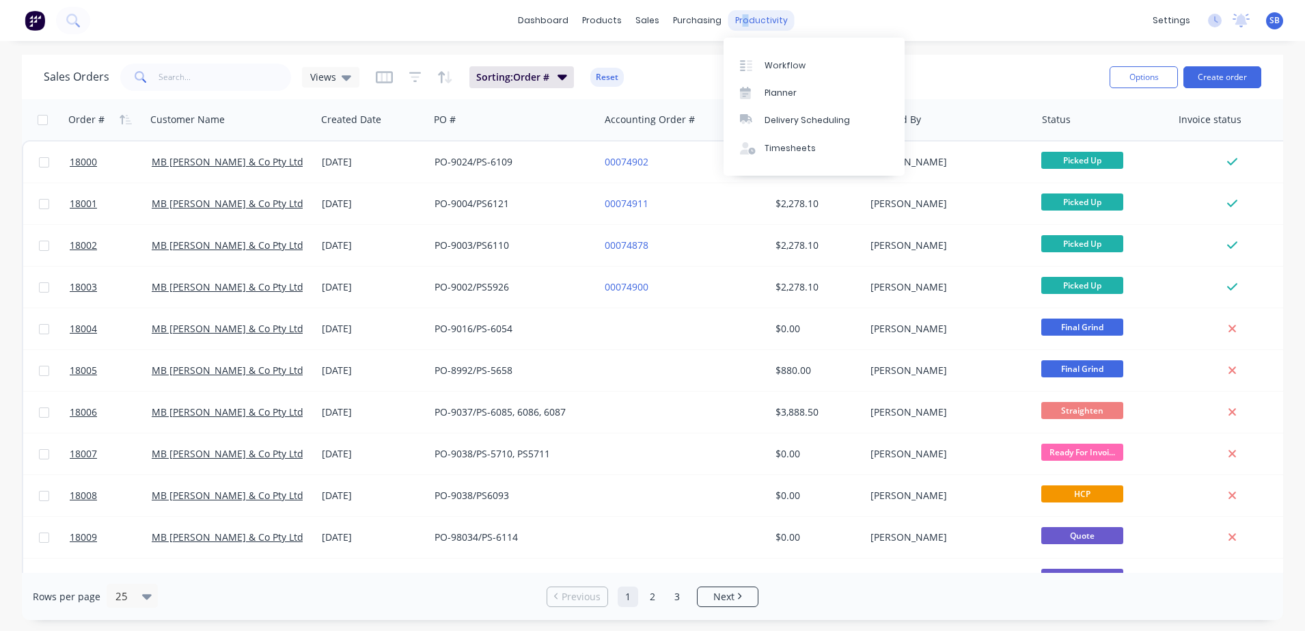
click at [742, 18] on div "productivity" at bounding box center [762, 20] width 66 height 21
drag, startPoint x: 742, startPoint y: 18, endPoint x: 941, endPoint y: 12, distance: 199.7
click at [941, 12] on div "dashboard products sales purchasing productivity dashboard products Product Cat…" at bounding box center [652, 20] width 1305 height 41
click at [773, 19] on div "productivity" at bounding box center [762, 20] width 66 height 21
click at [782, 62] on div "Workflow" at bounding box center [785, 65] width 41 height 12
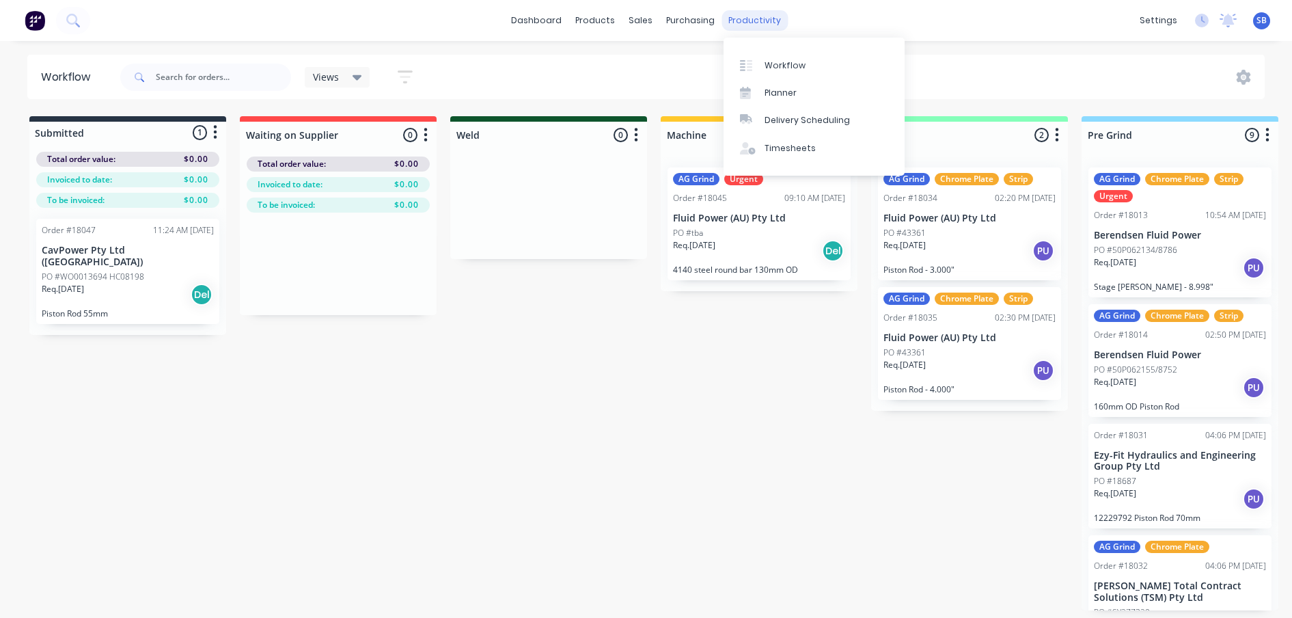
click at [752, 17] on div "productivity" at bounding box center [755, 20] width 66 height 21
click at [534, 22] on link "dashboard" at bounding box center [536, 20] width 64 height 21
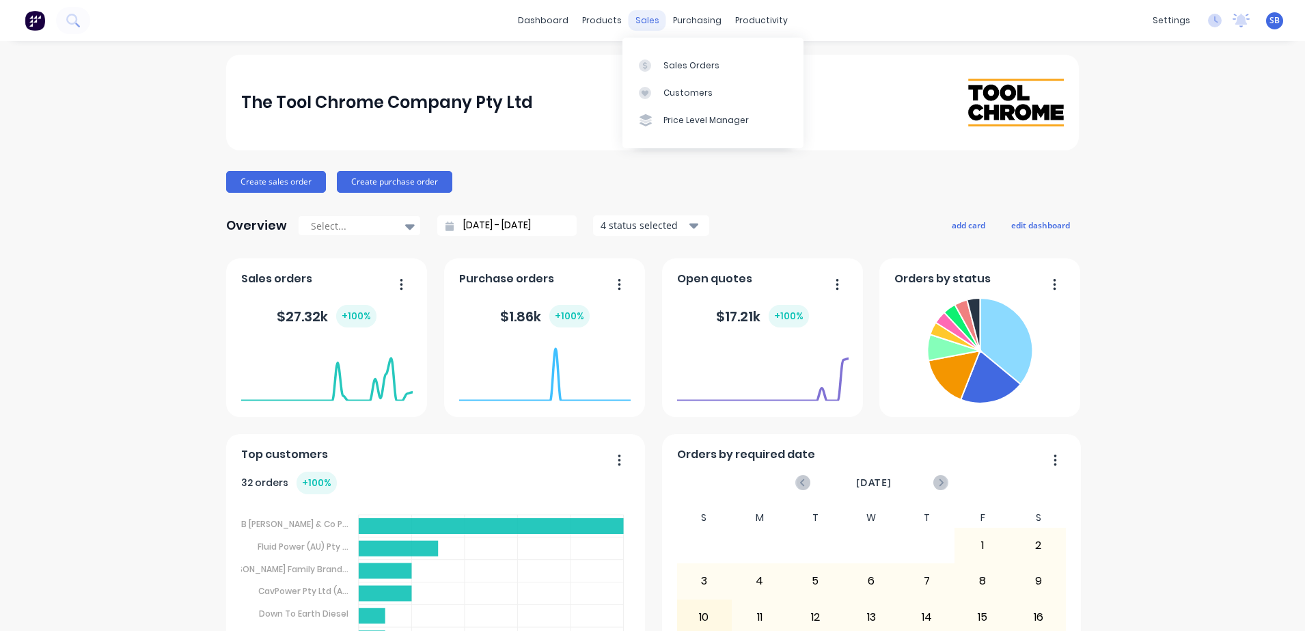
click at [642, 17] on div "sales" at bounding box center [648, 20] width 38 height 21
click at [688, 72] on link "Sales Orders" at bounding box center [713, 64] width 181 height 27
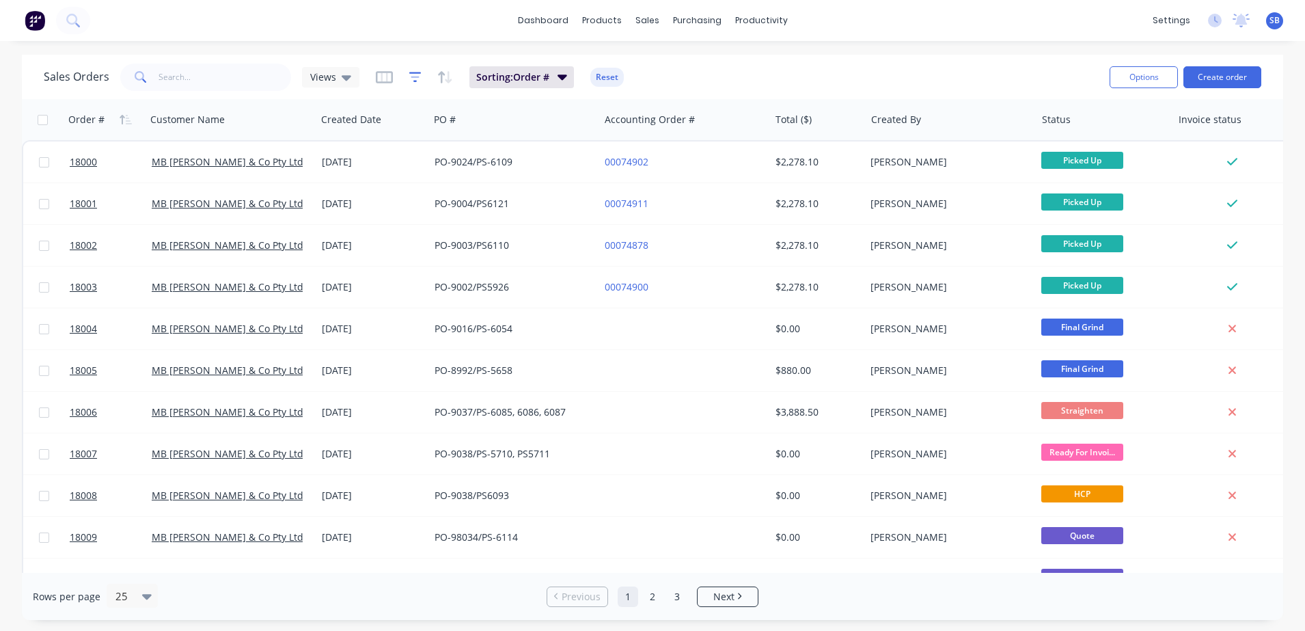
click at [416, 76] on icon "button" at bounding box center [415, 77] width 9 height 2
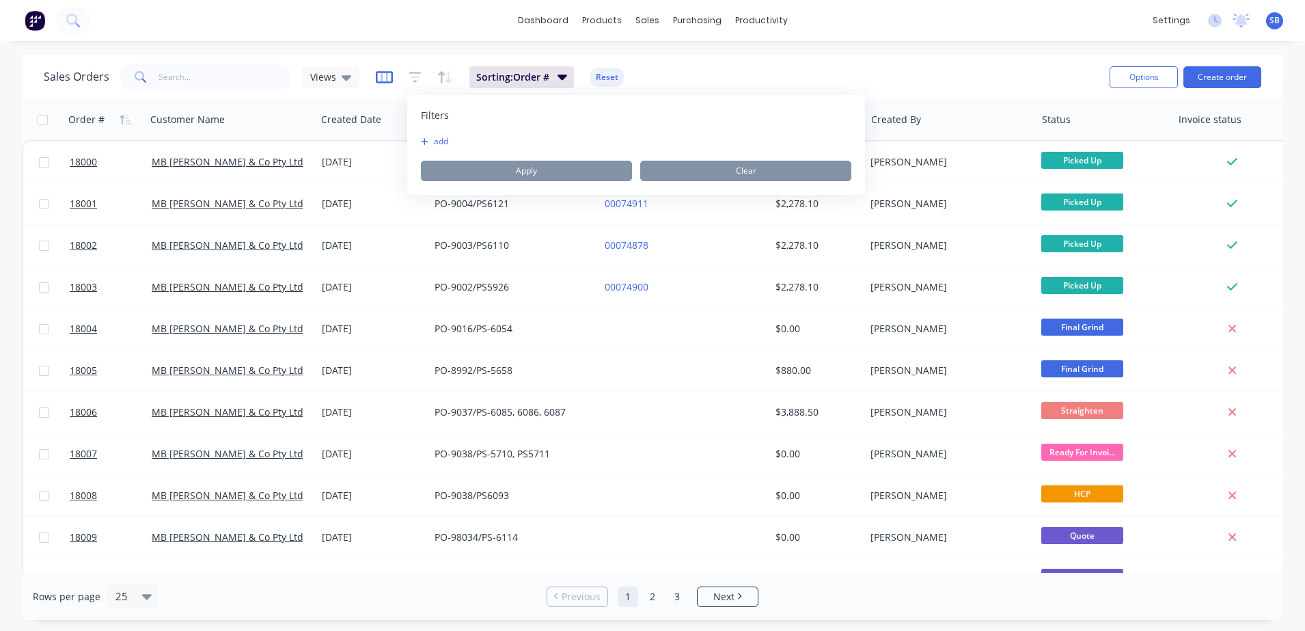
click at [378, 77] on icon "button" at bounding box center [384, 77] width 17 height 14
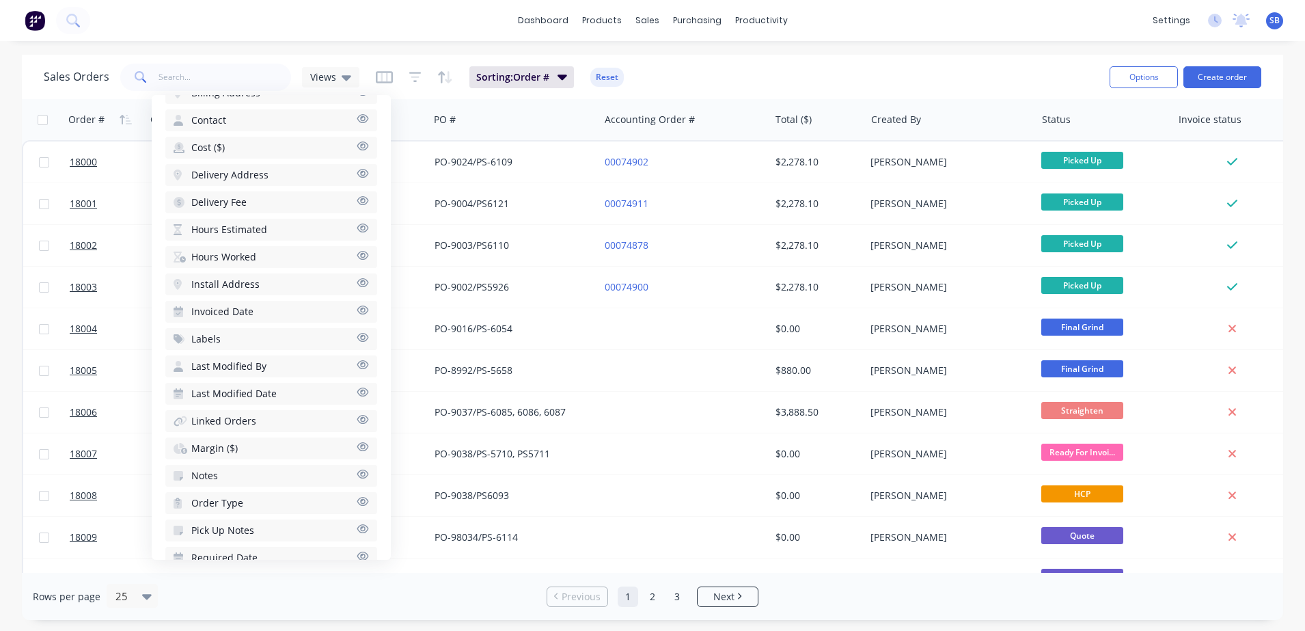
scroll to position [483, 0]
click at [286, 501] on button "Required Date" at bounding box center [271, 502] width 212 height 22
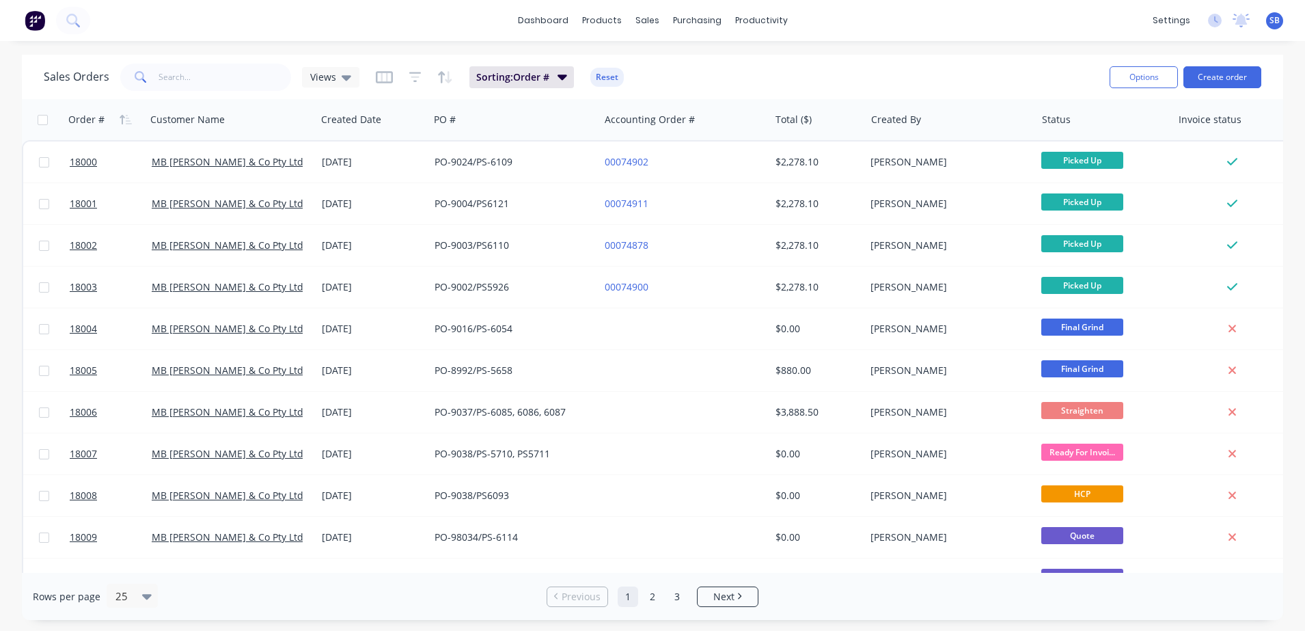
drag, startPoint x: 1135, startPoint y: 573, endPoint x: 1232, endPoint y: 578, distance: 96.5
click at [1238, 578] on div "Rows per page 25 Previous 1 2 3 Next" at bounding box center [653, 596] width 1262 height 47
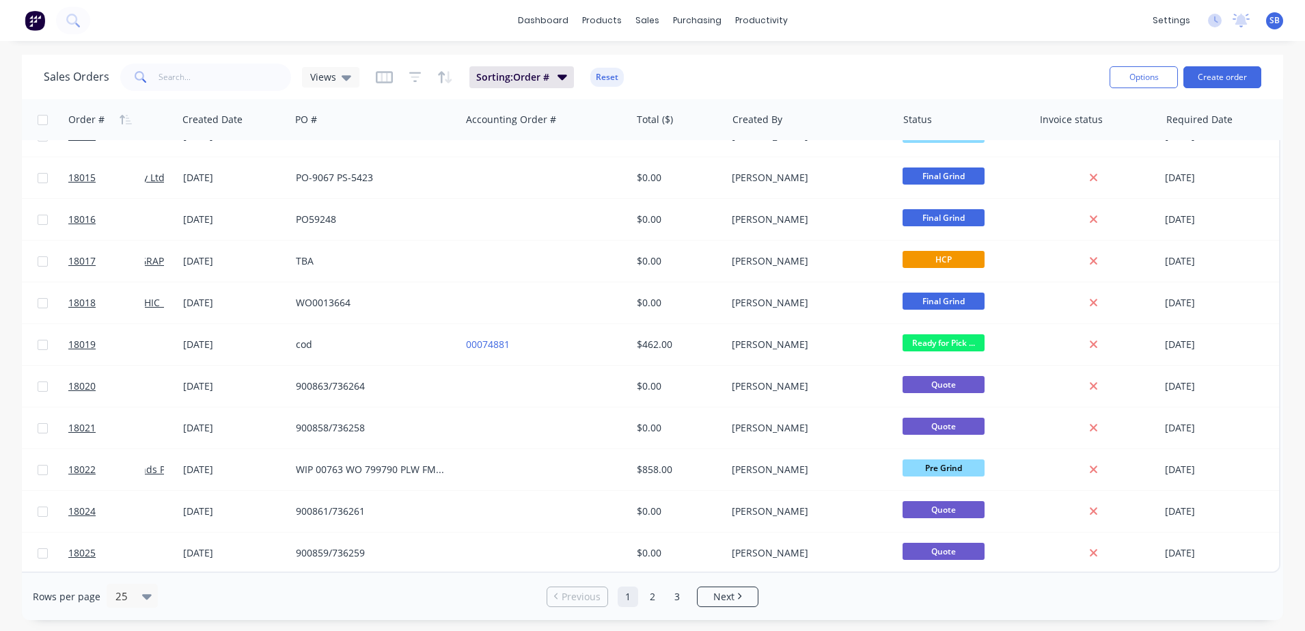
scroll to position [616, 146]
click at [746, 603] on li "Next" at bounding box center [728, 596] width 62 height 21
click at [657, 597] on link "2" at bounding box center [652, 596] width 21 height 21
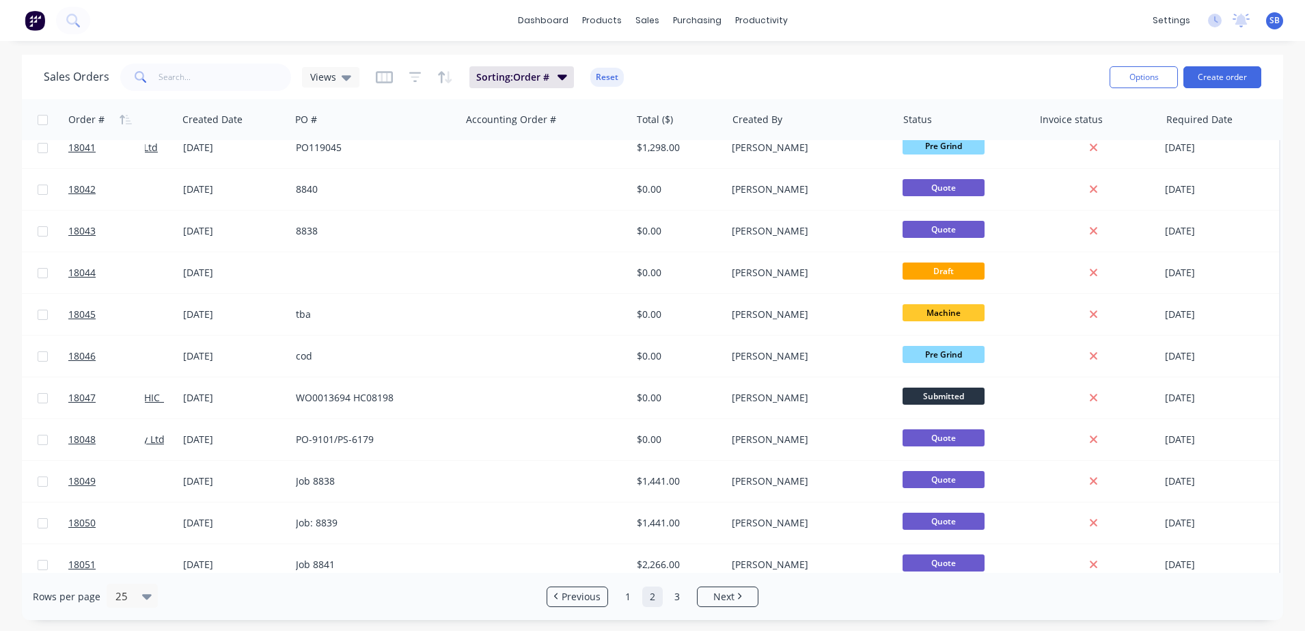
scroll to position [616, 139]
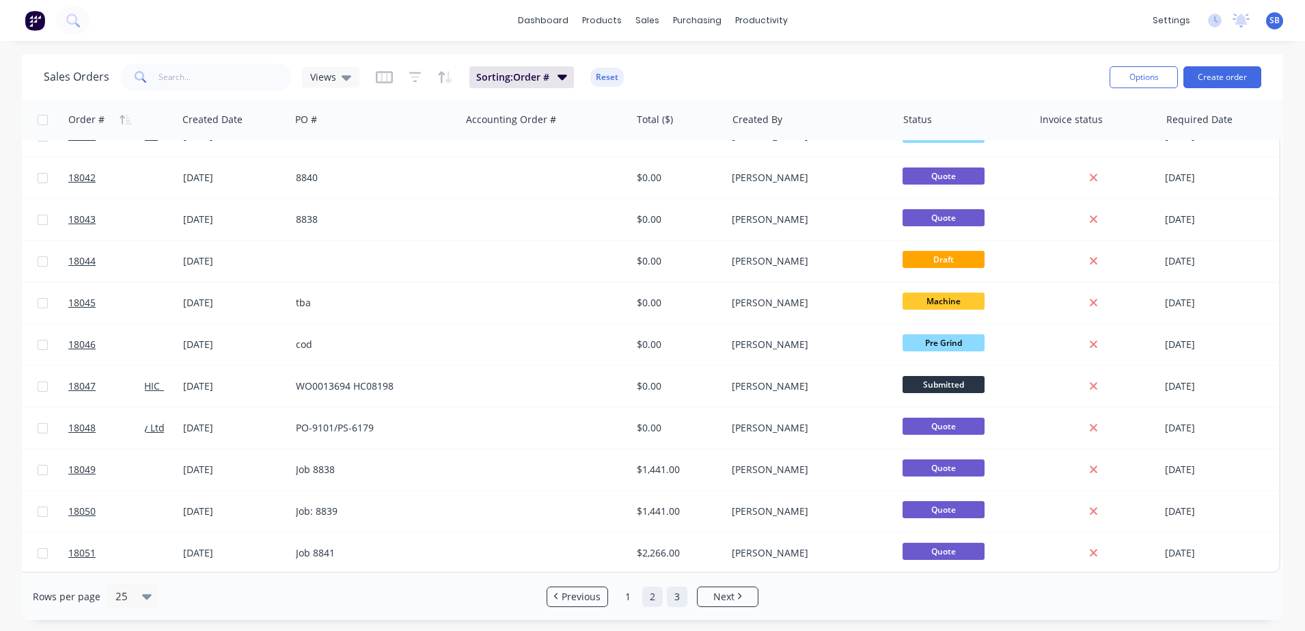
click at [677, 597] on link "3" at bounding box center [677, 596] width 21 height 21
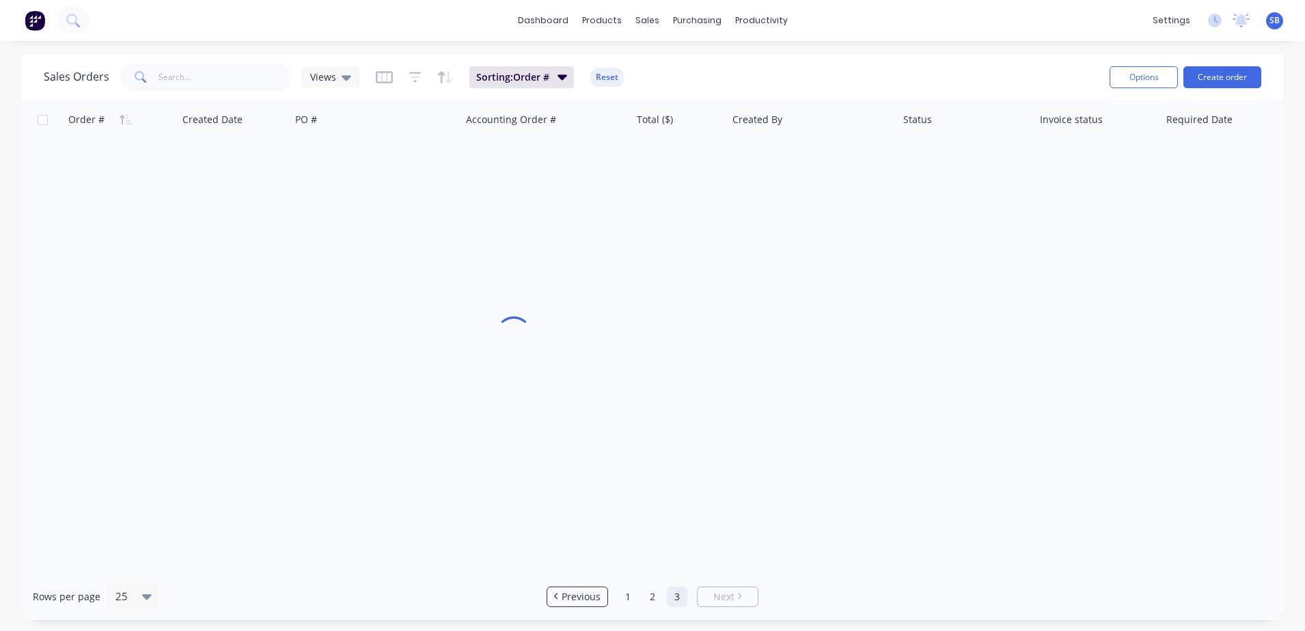
scroll to position [0, 139]
click at [653, 596] on link "2" at bounding box center [652, 596] width 21 height 21
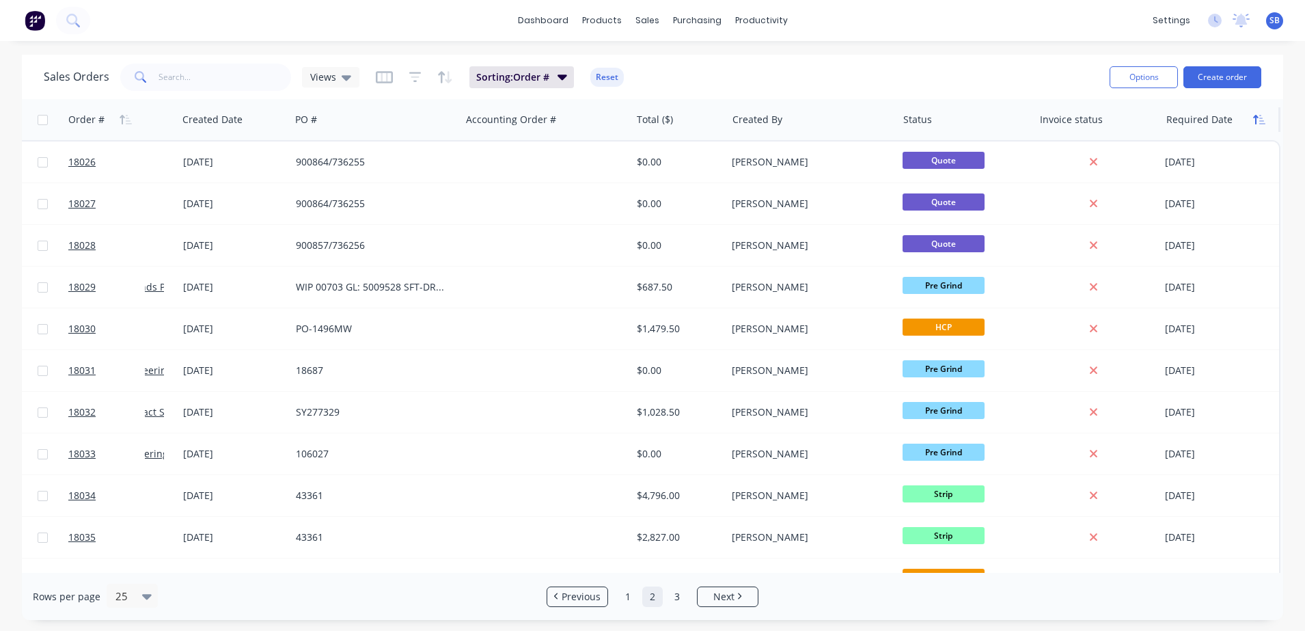
click at [1255, 116] on icon "button" at bounding box center [1255, 120] width 5 height 10
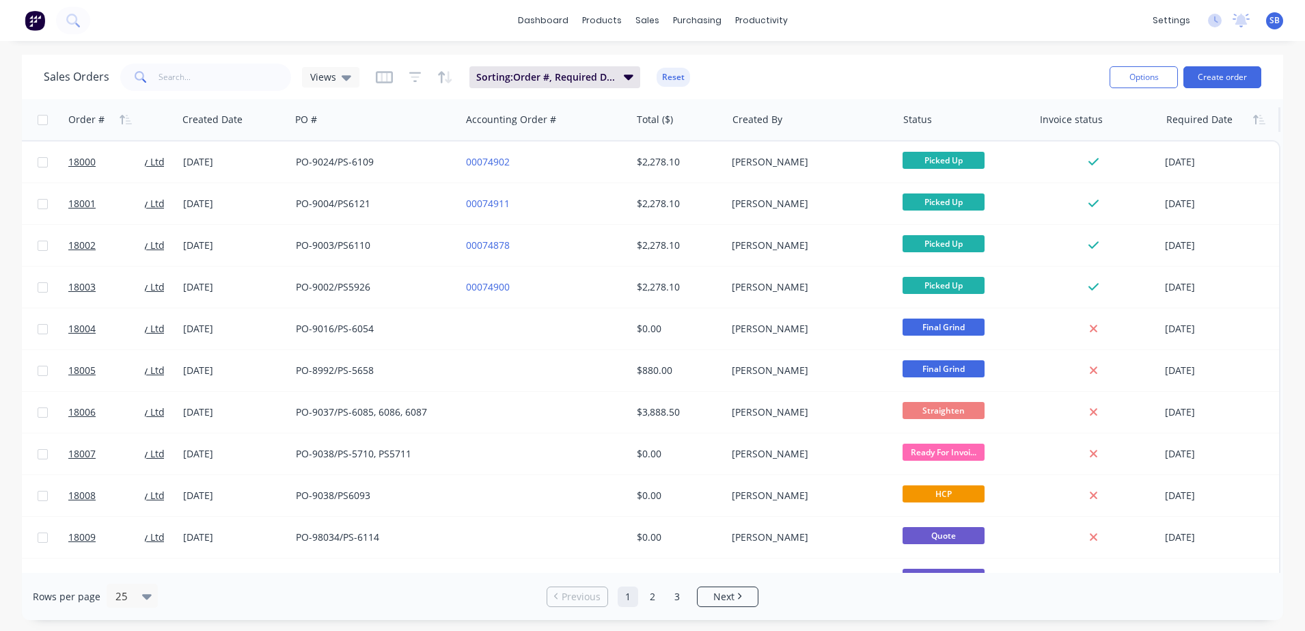
click at [1224, 123] on div at bounding box center [1218, 119] width 103 height 27
click at [1255, 119] on icon "button" at bounding box center [1259, 119] width 12 height 11
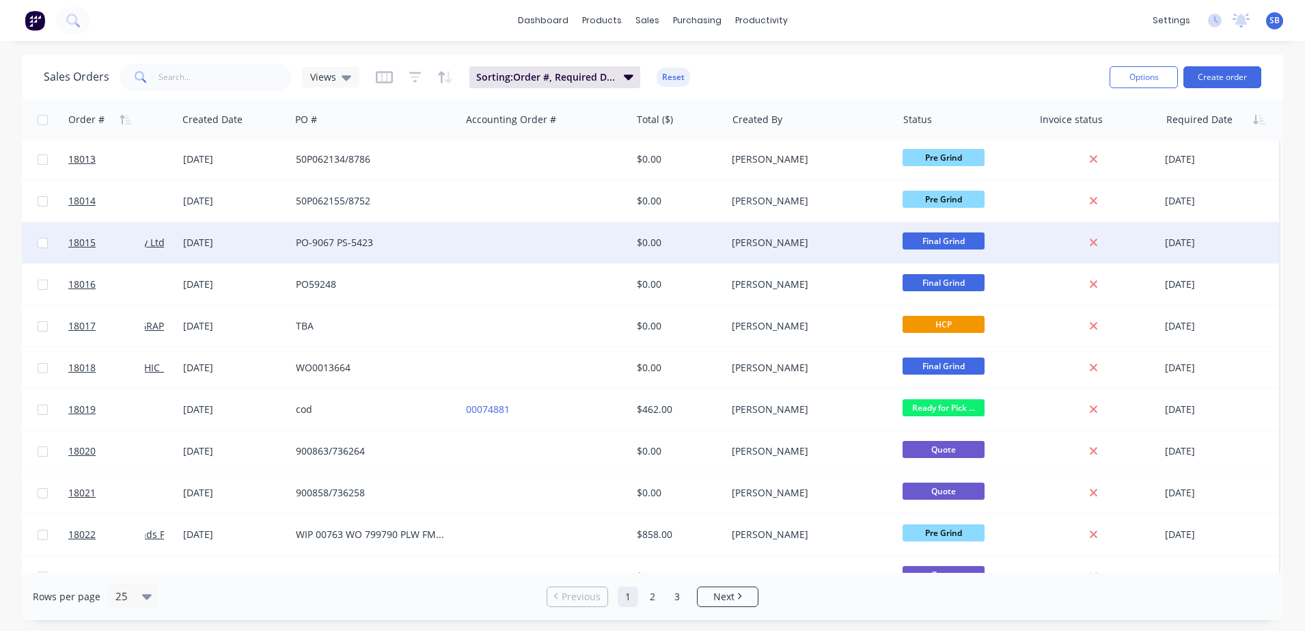
scroll to position [616, 139]
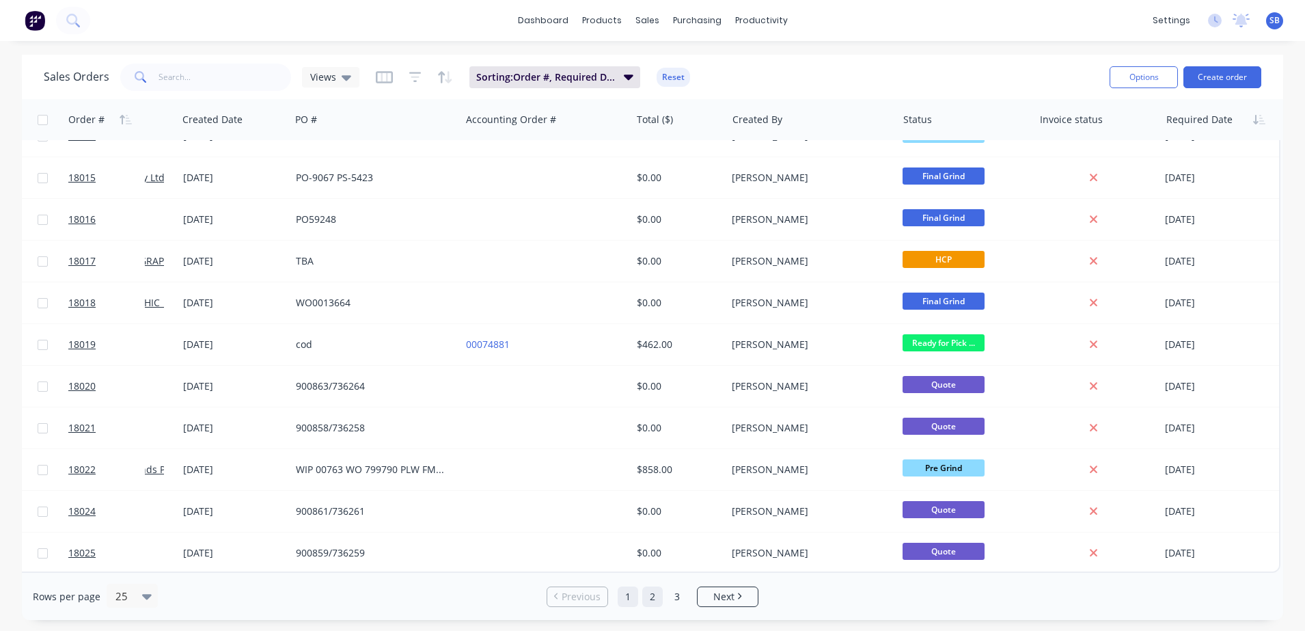
click at [649, 598] on link "2" at bounding box center [652, 596] width 21 height 21
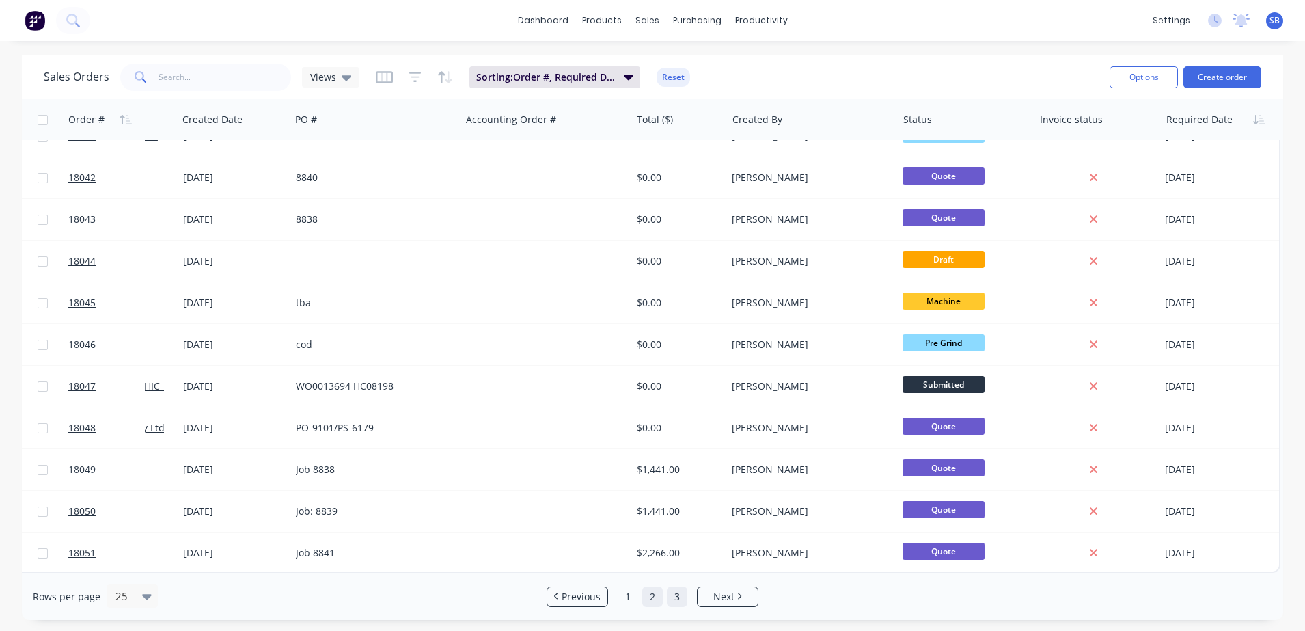
click at [679, 601] on link "3" at bounding box center [677, 596] width 21 height 21
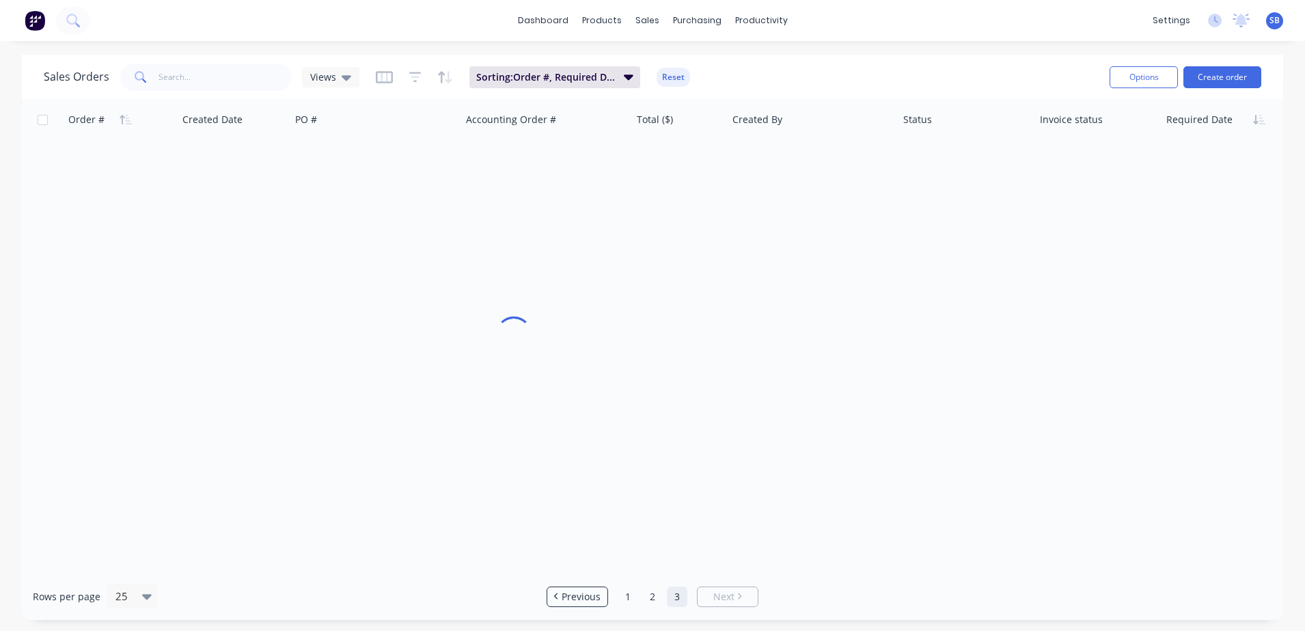
scroll to position [0, 139]
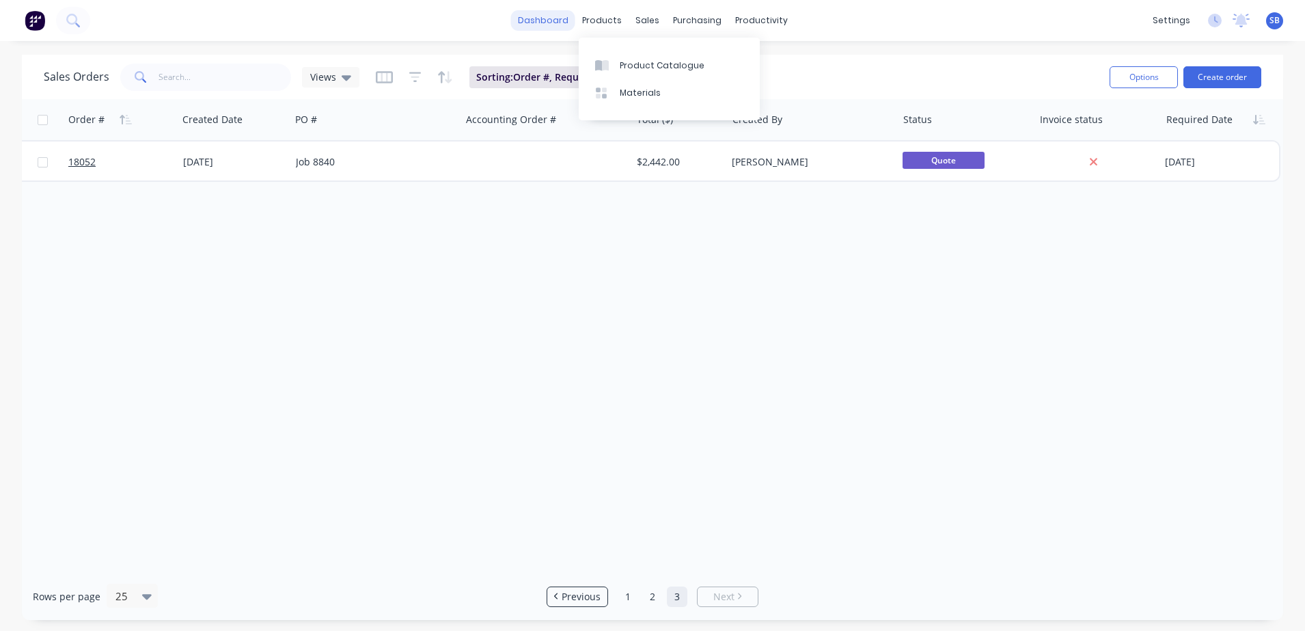
click at [558, 19] on link "dashboard" at bounding box center [543, 20] width 64 height 21
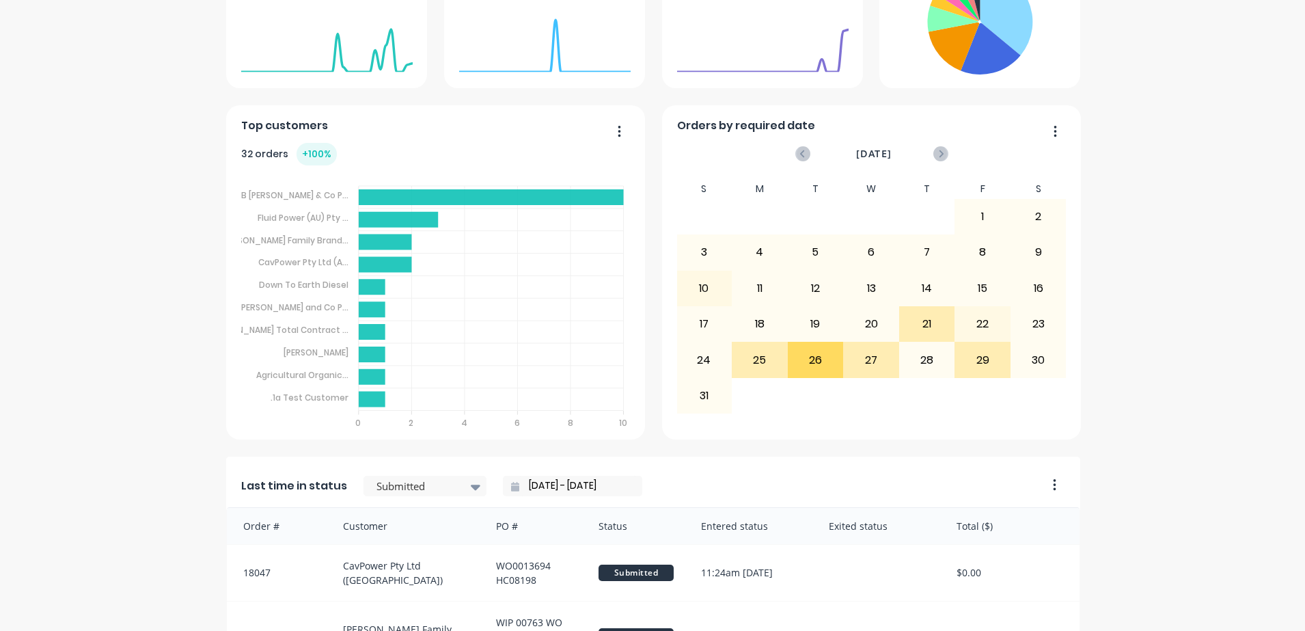
scroll to position [427, 0]
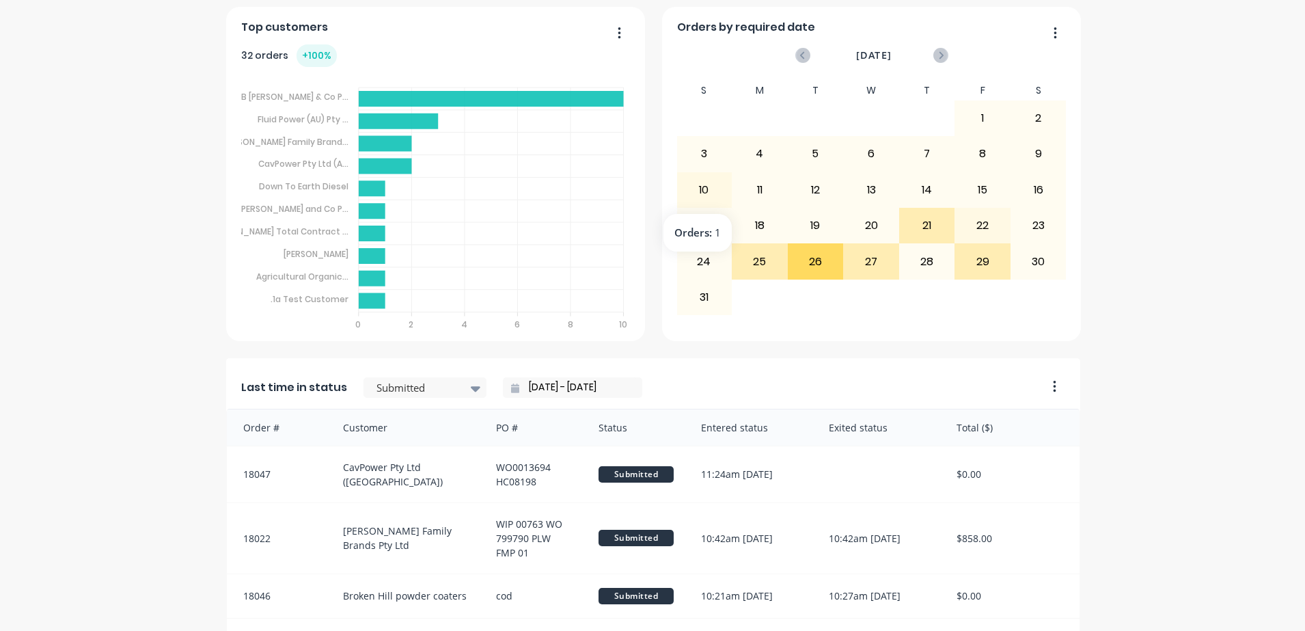
click at [701, 185] on div "10" at bounding box center [704, 190] width 55 height 34
click at [696, 195] on div "10" at bounding box center [704, 190] width 55 height 34
click at [698, 231] on div "17" at bounding box center [704, 225] width 55 height 34
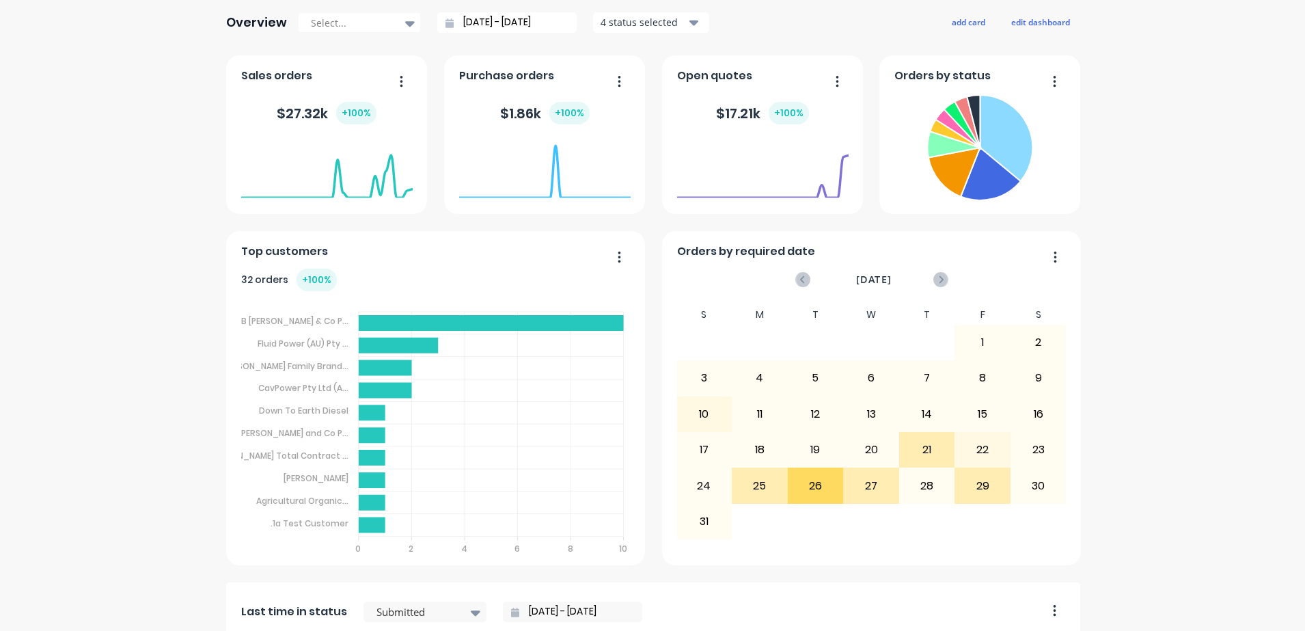
scroll to position [0, 0]
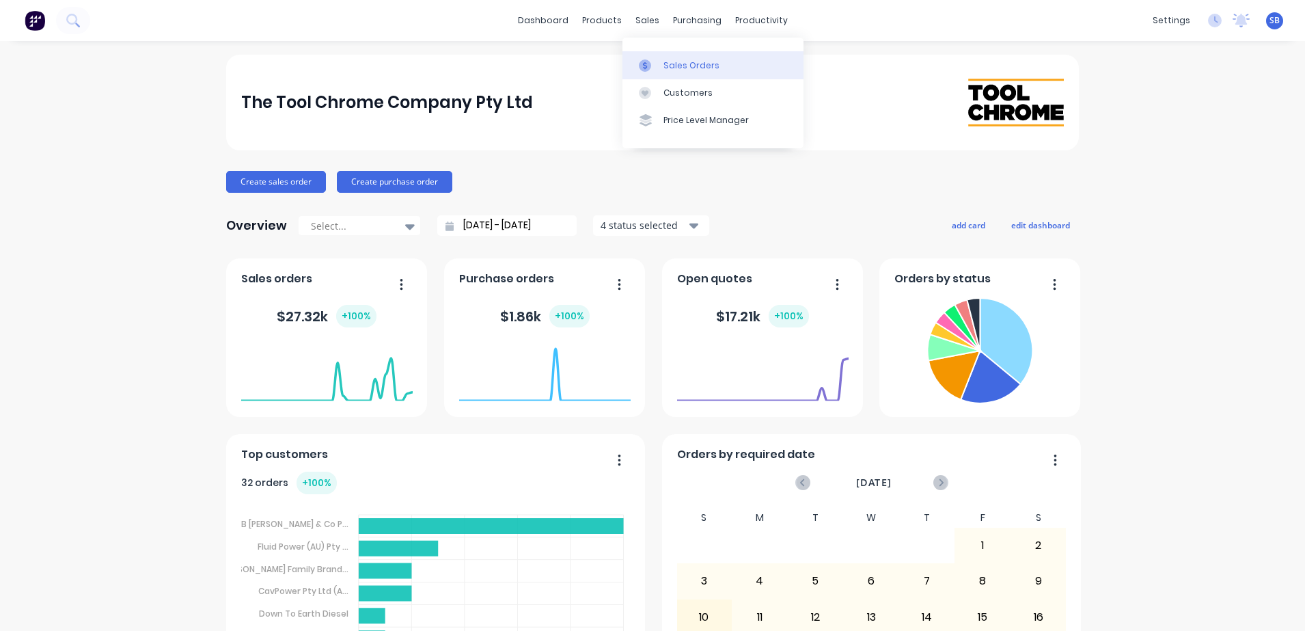
click at [653, 57] on link "Sales Orders" at bounding box center [713, 64] width 181 height 27
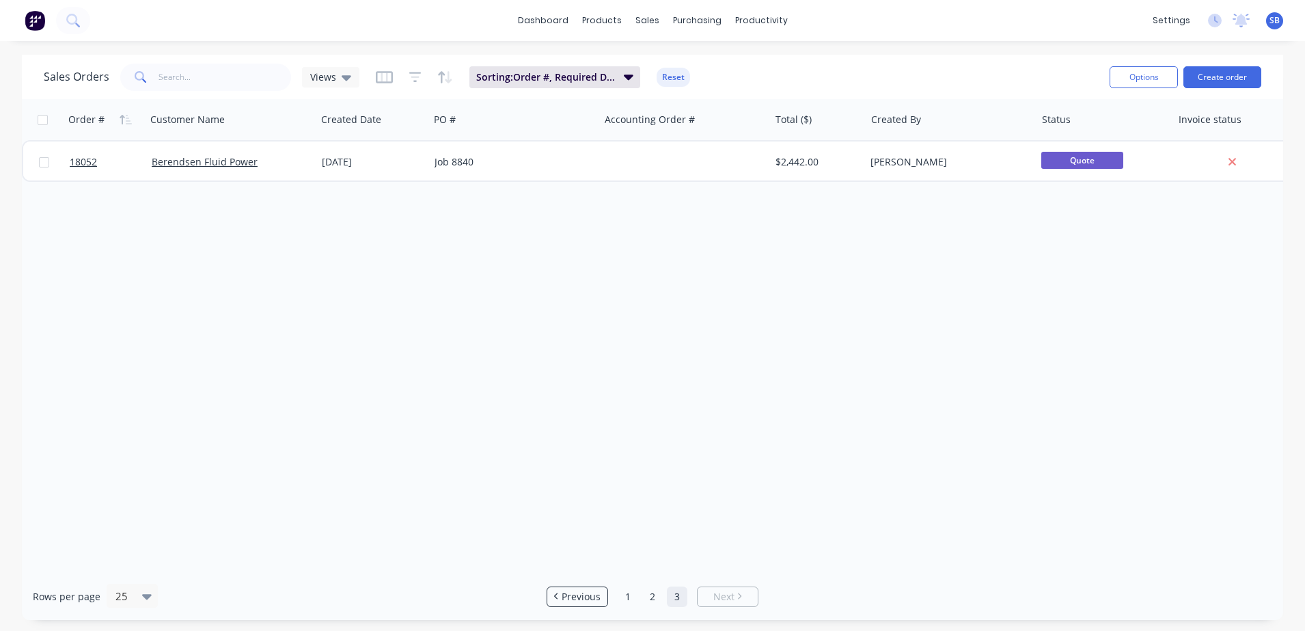
click at [686, 80] on button "Reset" at bounding box center [673, 77] width 33 height 19
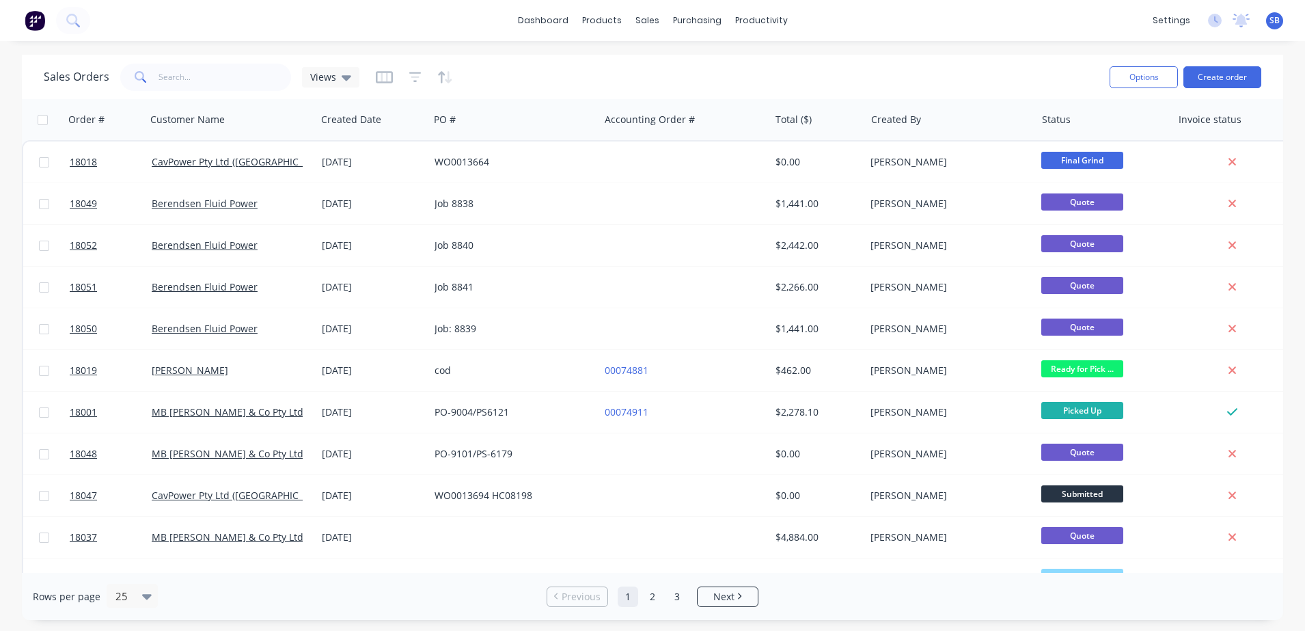
click at [343, 91] on div "Sales Orders Views" at bounding box center [571, 76] width 1055 height 33
click at [343, 85] on div "Views" at bounding box center [330, 77] width 57 height 21
click at [582, 77] on div "Sales Orders Views" at bounding box center [571, 76] width 1055 height 33
click at [343, 79] on icon at bounding box center [347, 77] width 10 height 5
click at [234, 85] on input "text" at bounding box center [225, 77] width 133 height 27
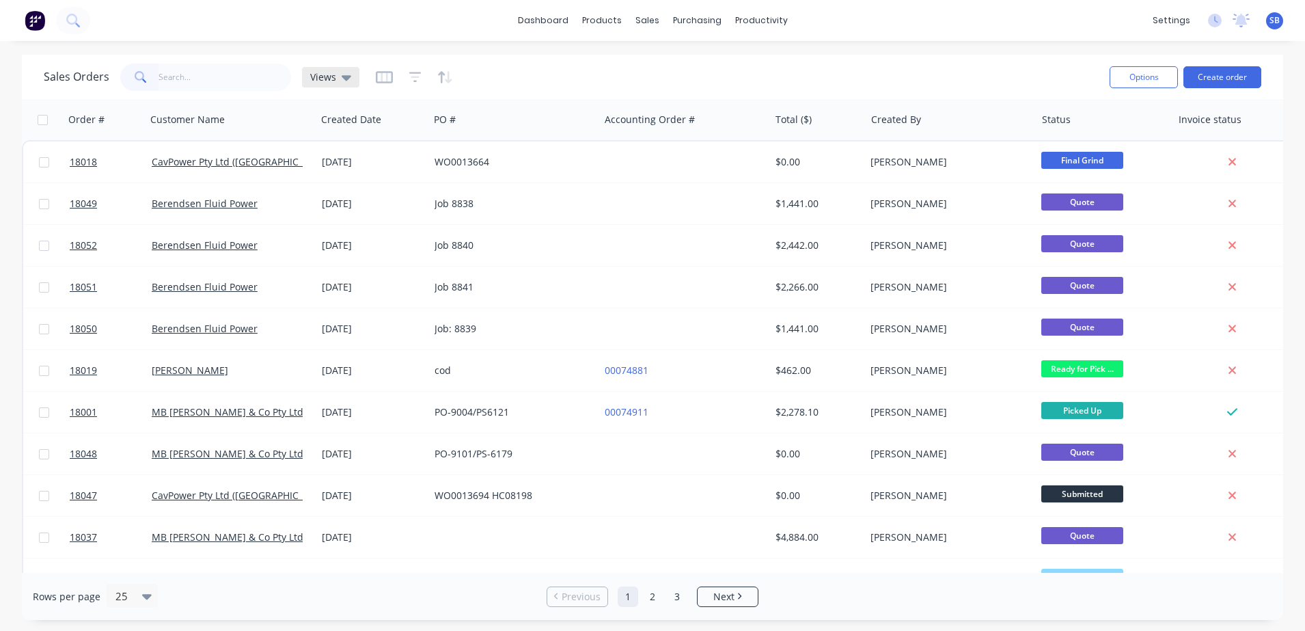
click at [314, 74] on span "Views" at bounding box center [323, 77] width 26 height 14
click at [383, 84] on button "button" at bounding box center [384, 77] width 17 height 22
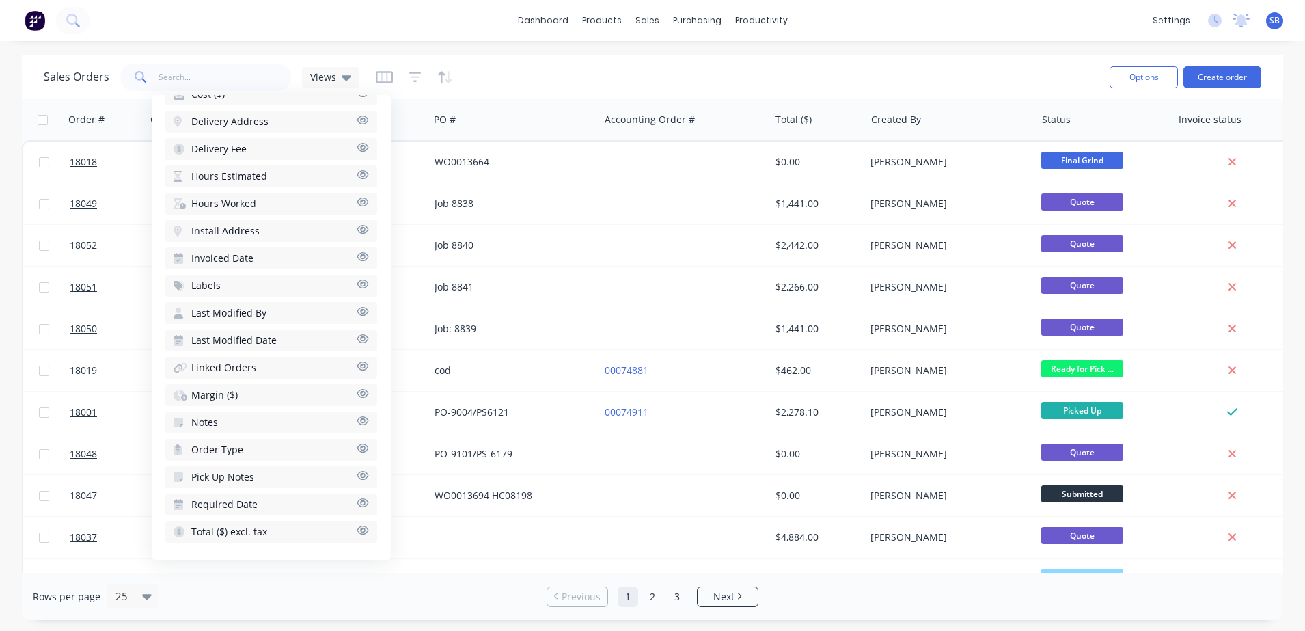
scroll to position [483, 0]
click at [357, 500] on icon "button" at bounding box center [363, 500] width 12 height 10
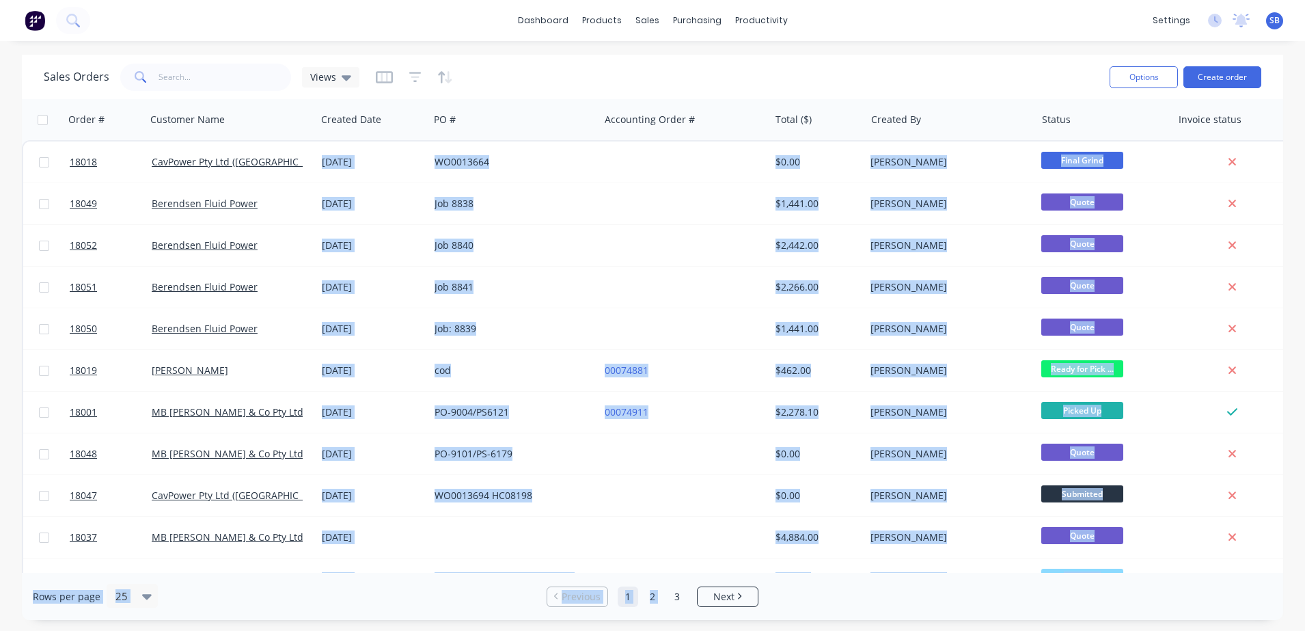
drag, startPoint x: 674, startPoint y: 573, endPoint x: 799, endPoint y: 567, distance: 125.2
click at [802, 567] on div "Sales Orders Views Options Create order Order # Customer Name Created Date PO #…" at bounding box center [653, 337] width 1262 height 565
click at [162, 578] on div "Rows per page 25 Previous 1 2 3 Next" at bounding box center [653, 596] width 1262 height 47
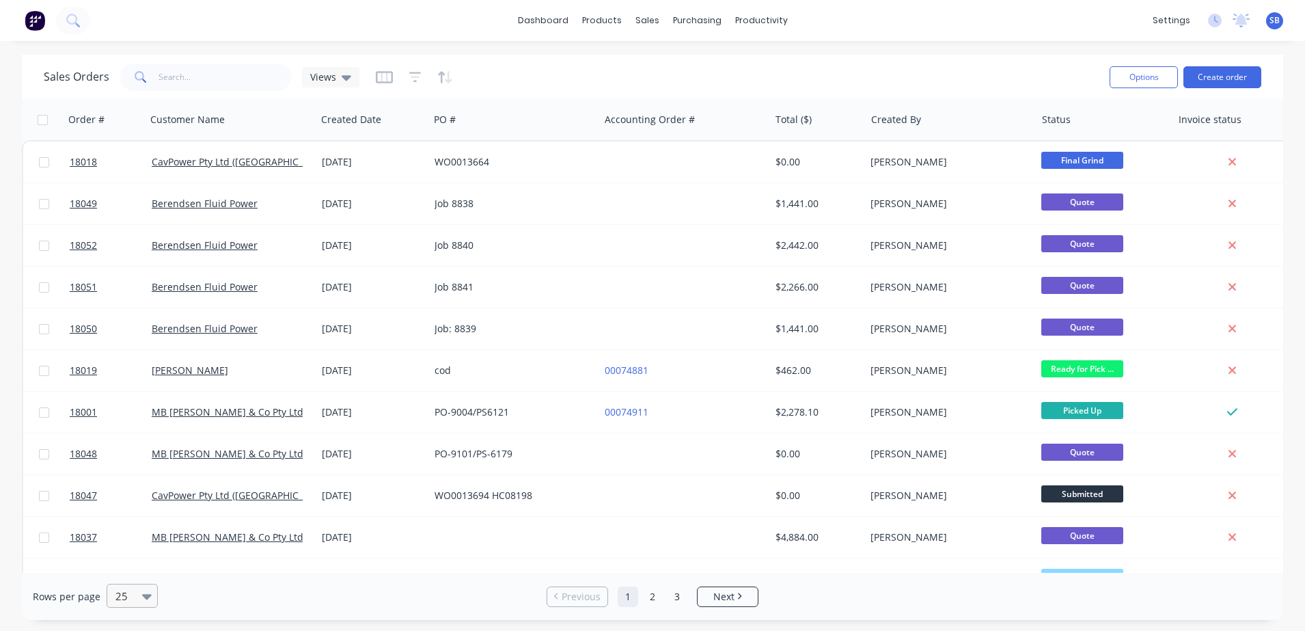
click at [151, 598] on div at bounding box center [149, 595] width 15 height 15
click at [129, 562] on div "100" at bounding box center [130, 562] width 51 height 25
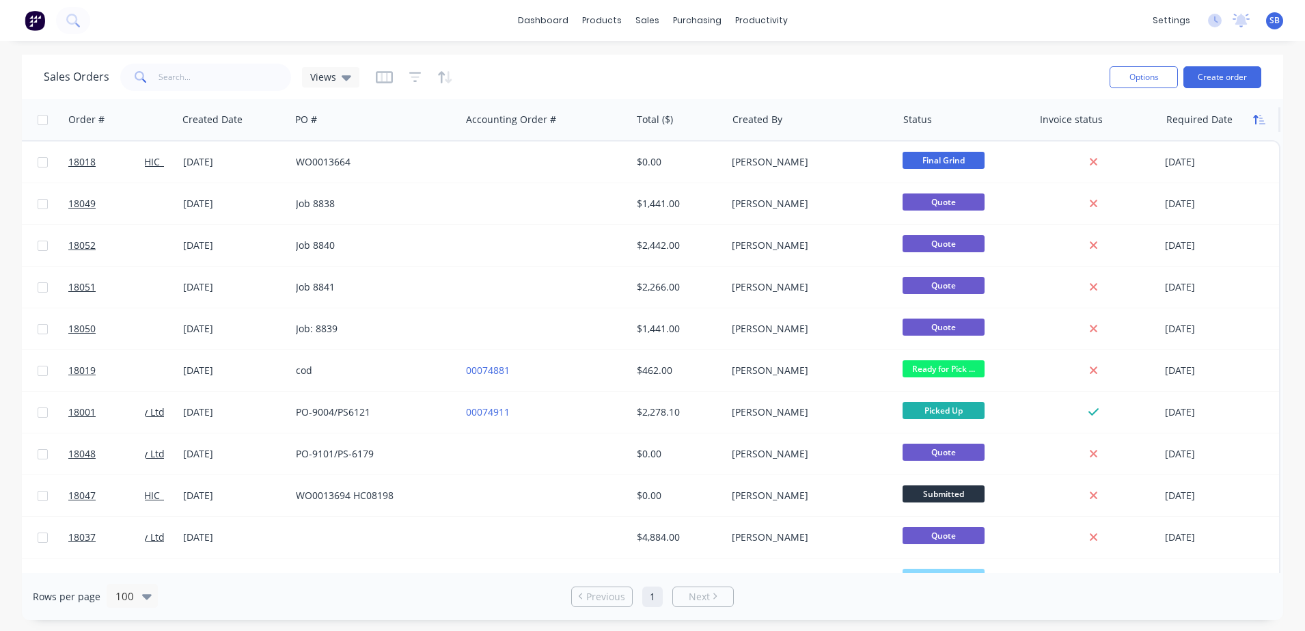
click at [1253, 121] on icon "button" at bounding box center [1259, 119] width 12 height 11
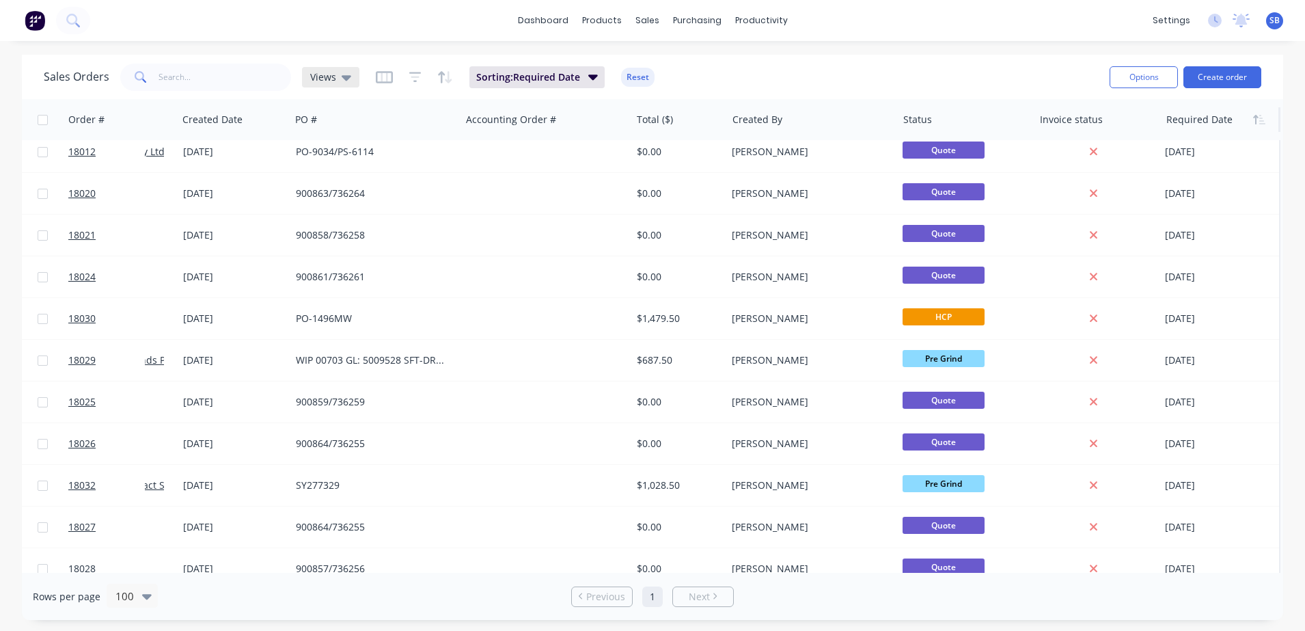
scroll to position [0, 139]
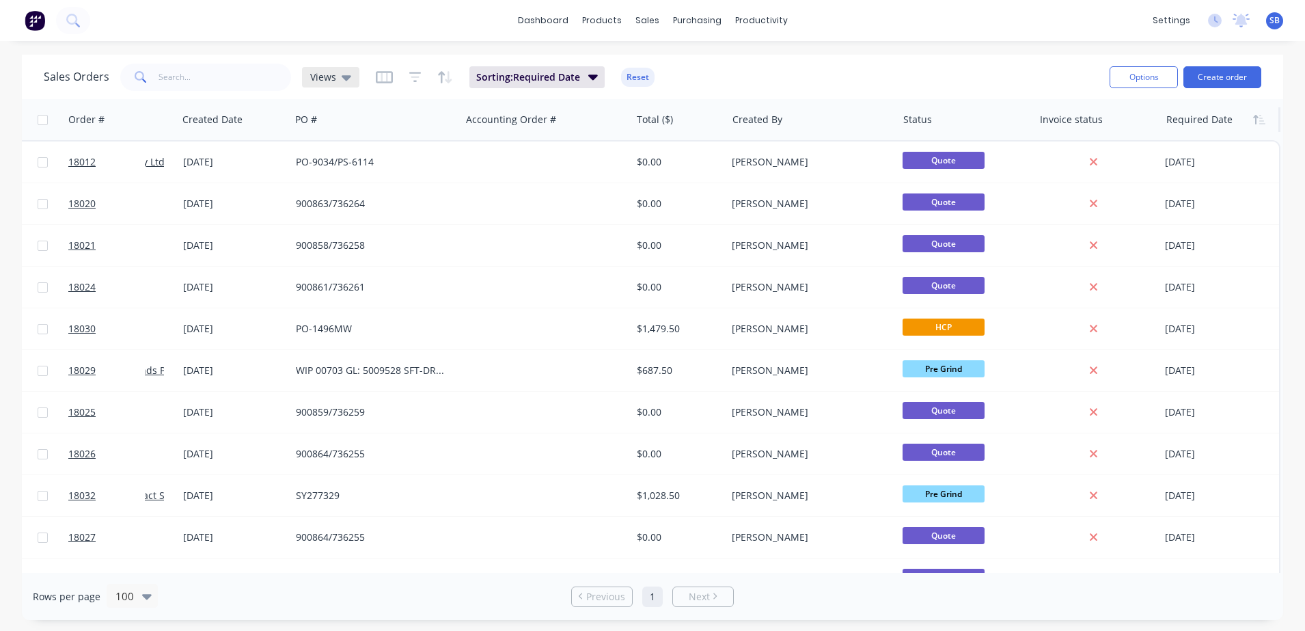
click at [346, 77] on icon at bounding box center [347, 77] width 10 height 5
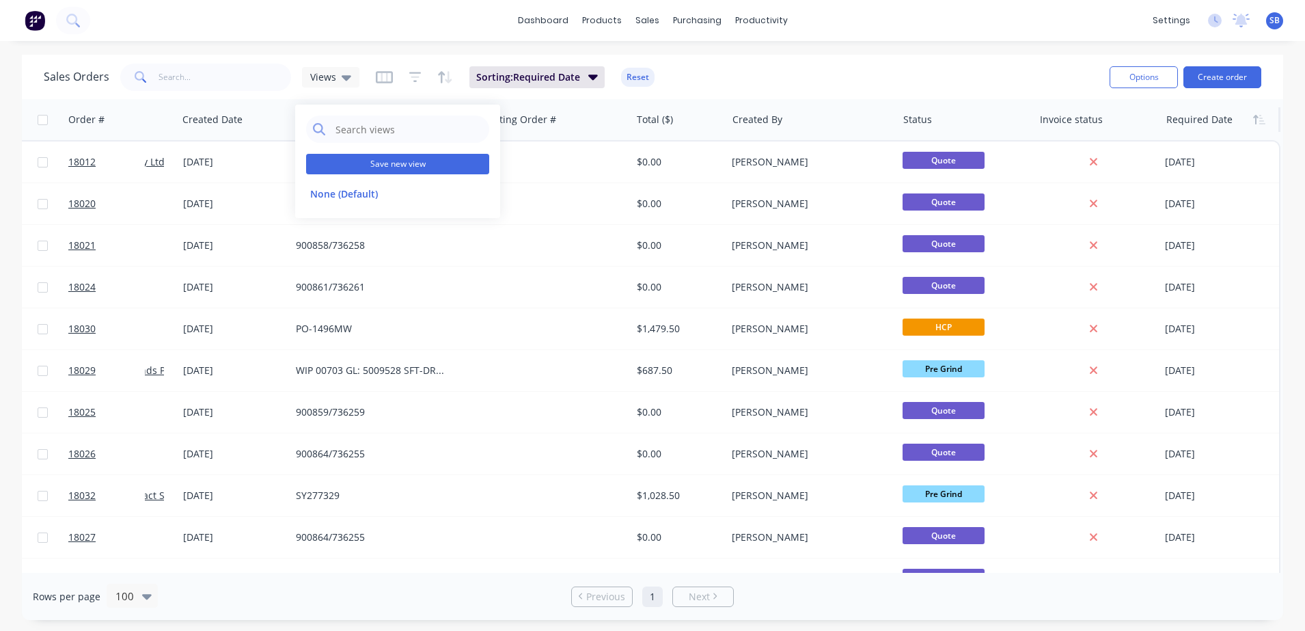
click at [382, 159] on button "Save new view" at bounding box center [397, 164] width 183 height 21
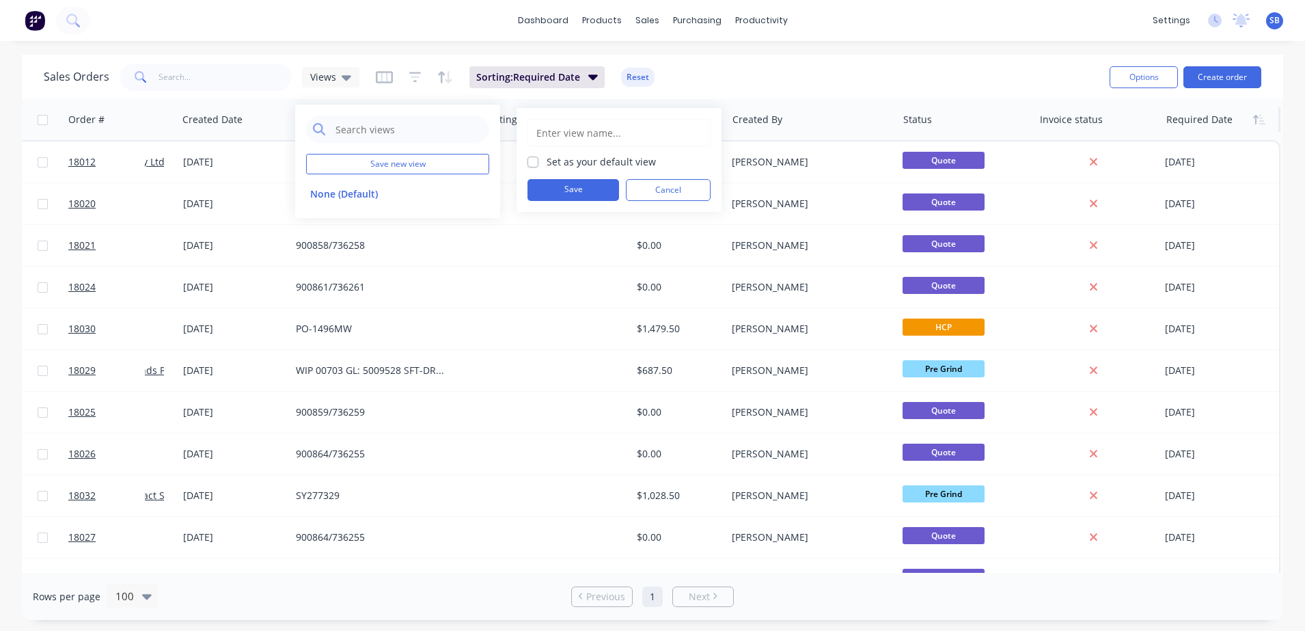
click at [552, 131] on input "text" at bounding box center [619, 133] width 168 height 26
click at [569, 135] on input "text" at bounding box center [619, 133] width 168 height 26
type input "V1"
click at [547, 163] on label "Set as your default view" at bounding box center [601, 161] width 109 height 14
click at [534, 163] on input "Set as your default view" at bounding box center [533, 160] width 11 height 13
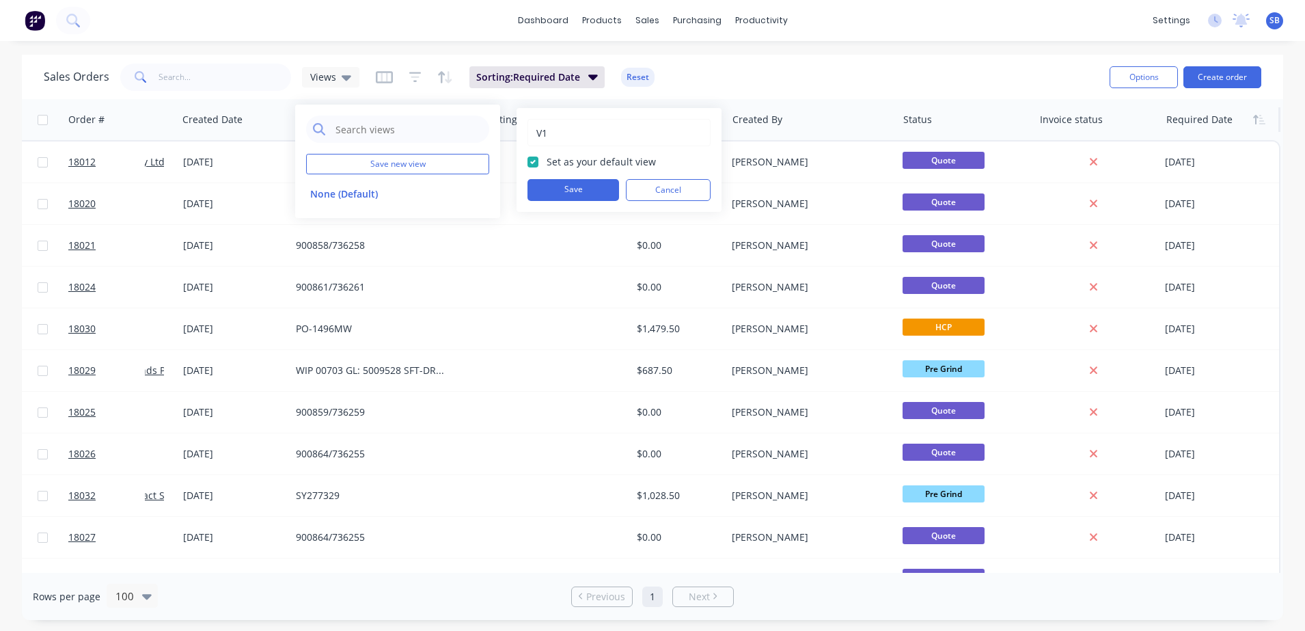
checkbox input "true"
click at [559, 189] on button "Save" at bounding box center [574, 190] width 92 height 22
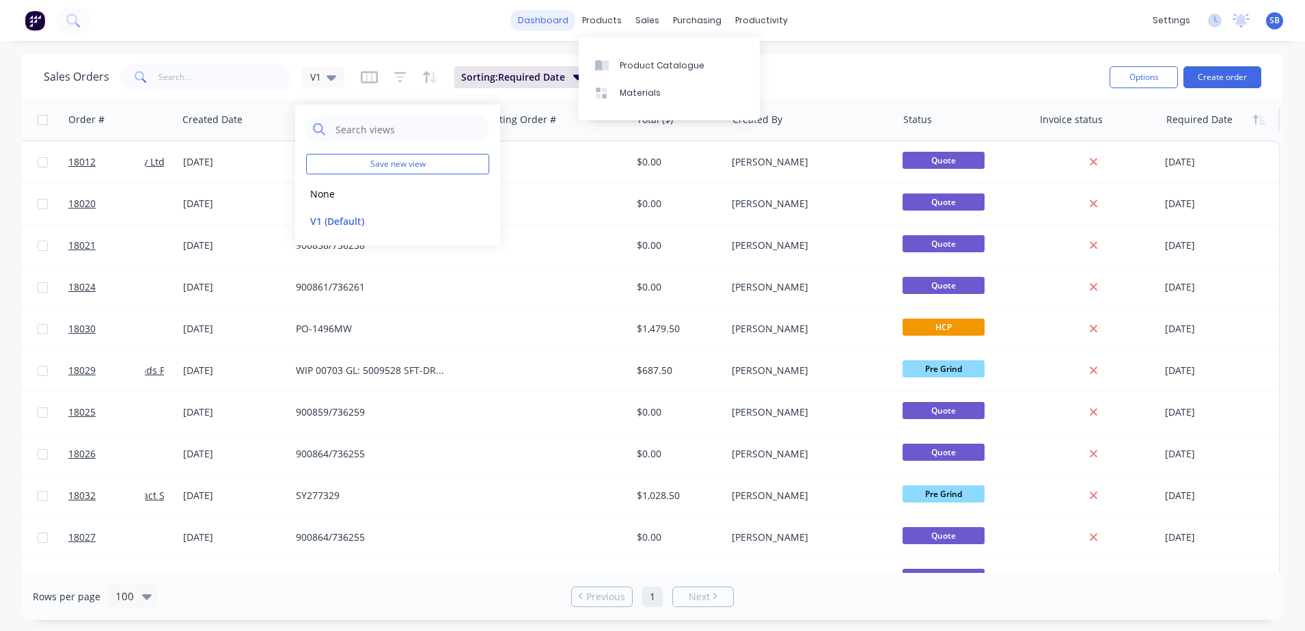
click at [569, 19] on link "dashboard" at bounding box center [543, 20] width 64 height 21
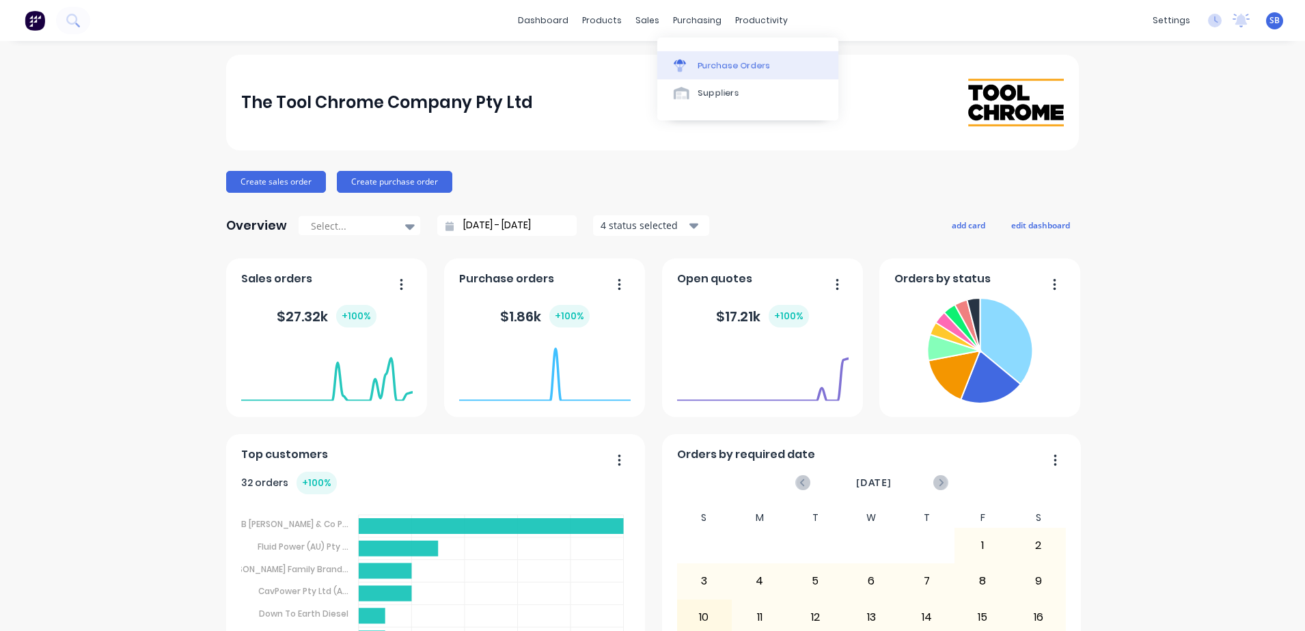
click at [694, 57] on link "Purchase Orders" at bounding box center [747, 64] width 181 height 27
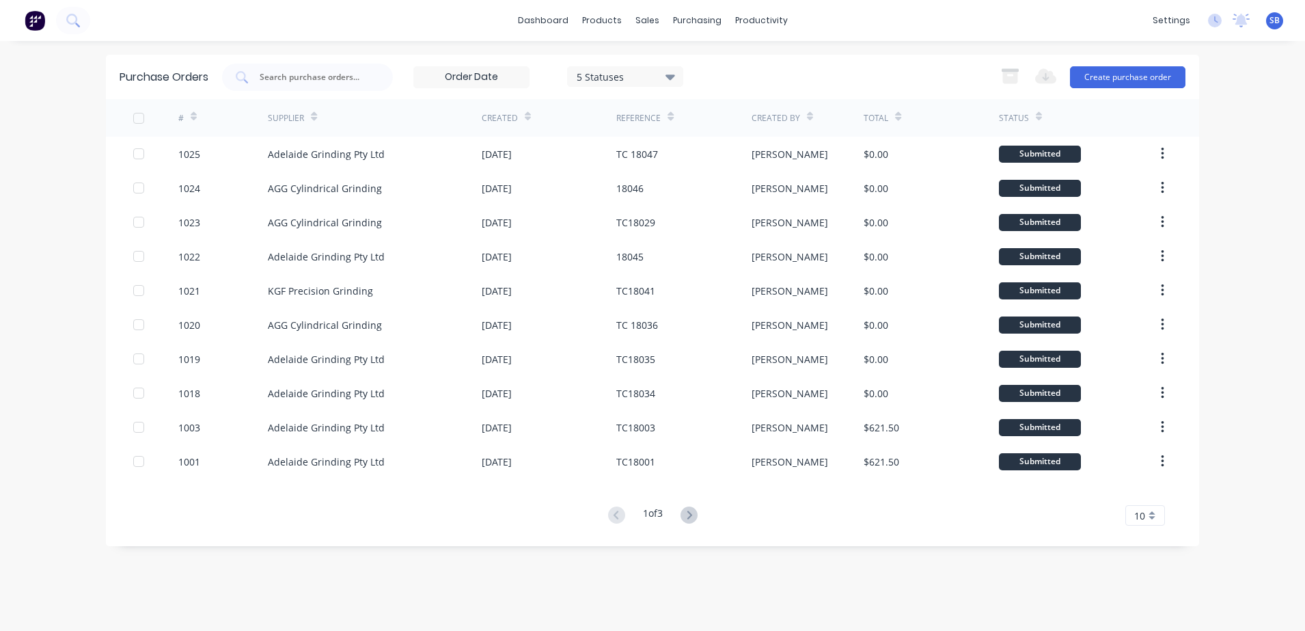
click at [526, 115] on icon at bounding box center [528, 116] width 6 height 10
